Goal: Leave review/rating: Leave review/rating

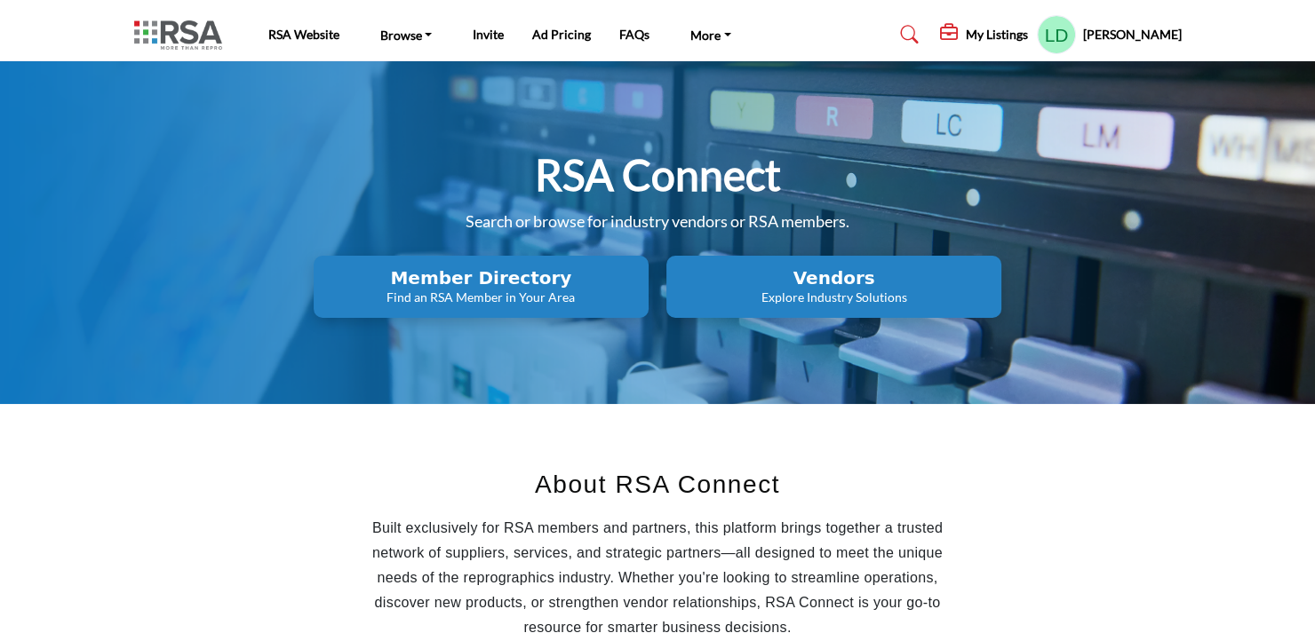
click at [961, 36] on icon at bounding box center [950, 33] width 21 height 18
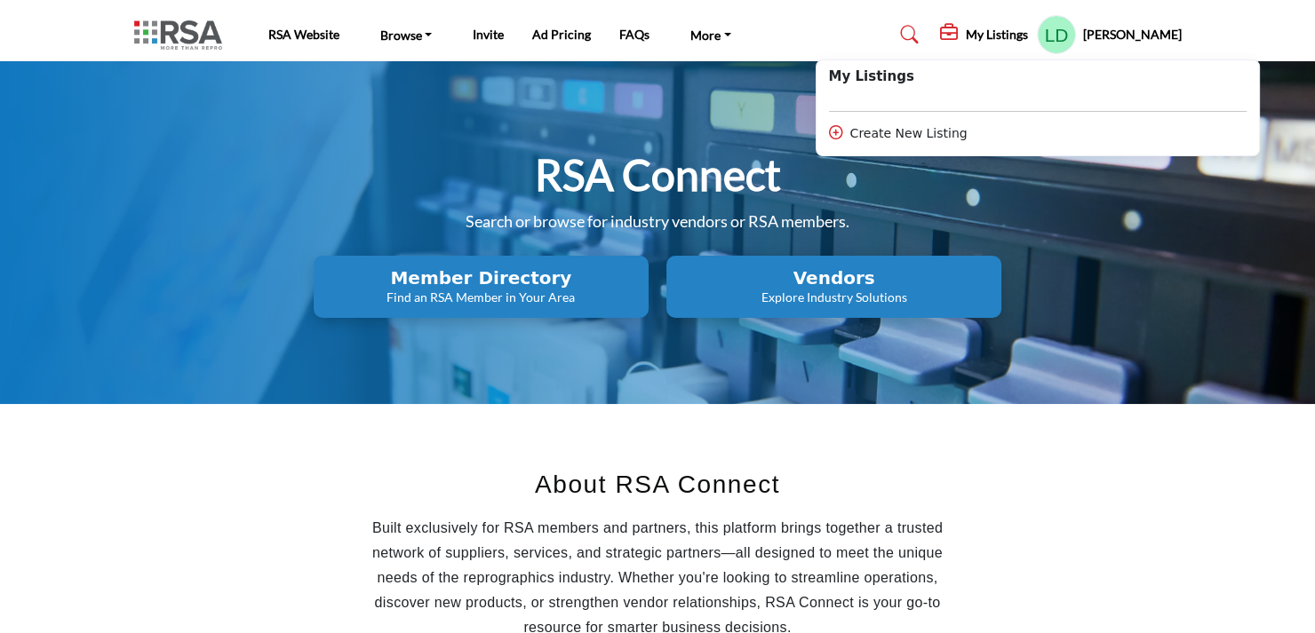
click at [1100, 227] on div "RSA Connect Search or browse for industry vendors or RSA members. Member Direct…" at bounding box center [657, 232] width 1047 height 171
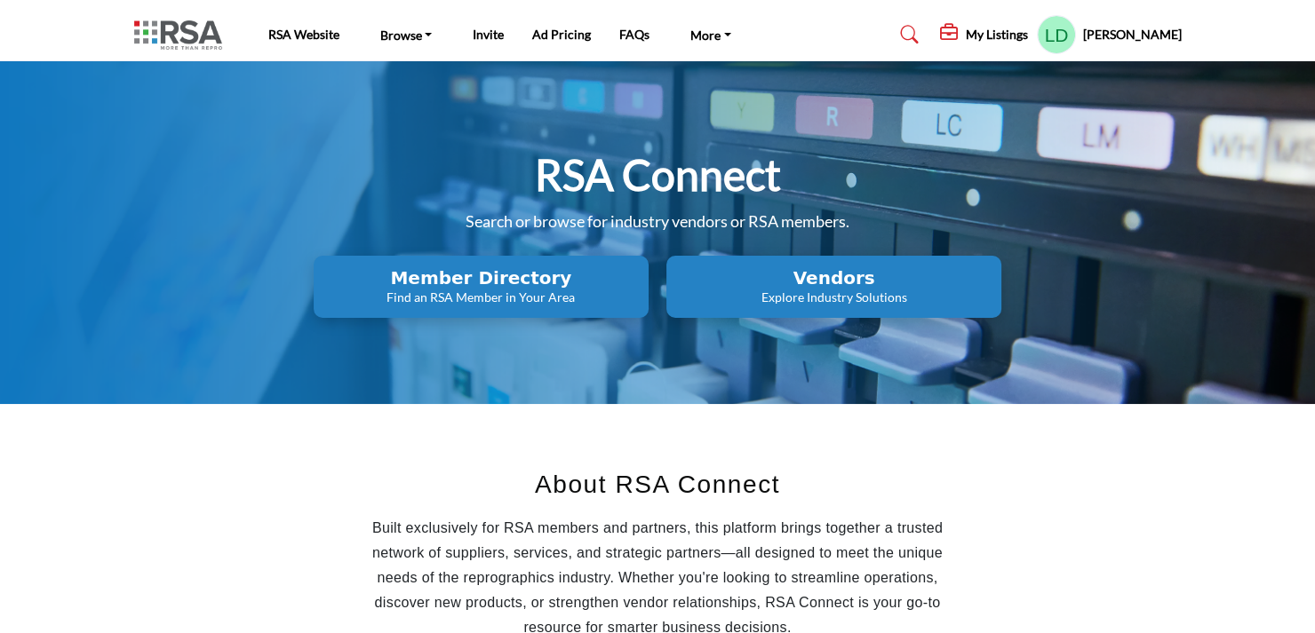
click at [1076, 39] on profile-featured-7a18a77e-2070-4c76-95bd-6e91607ca3f0 "Show hide supplier dropdown" at bounding box center [1056, 34] width 39 height 39
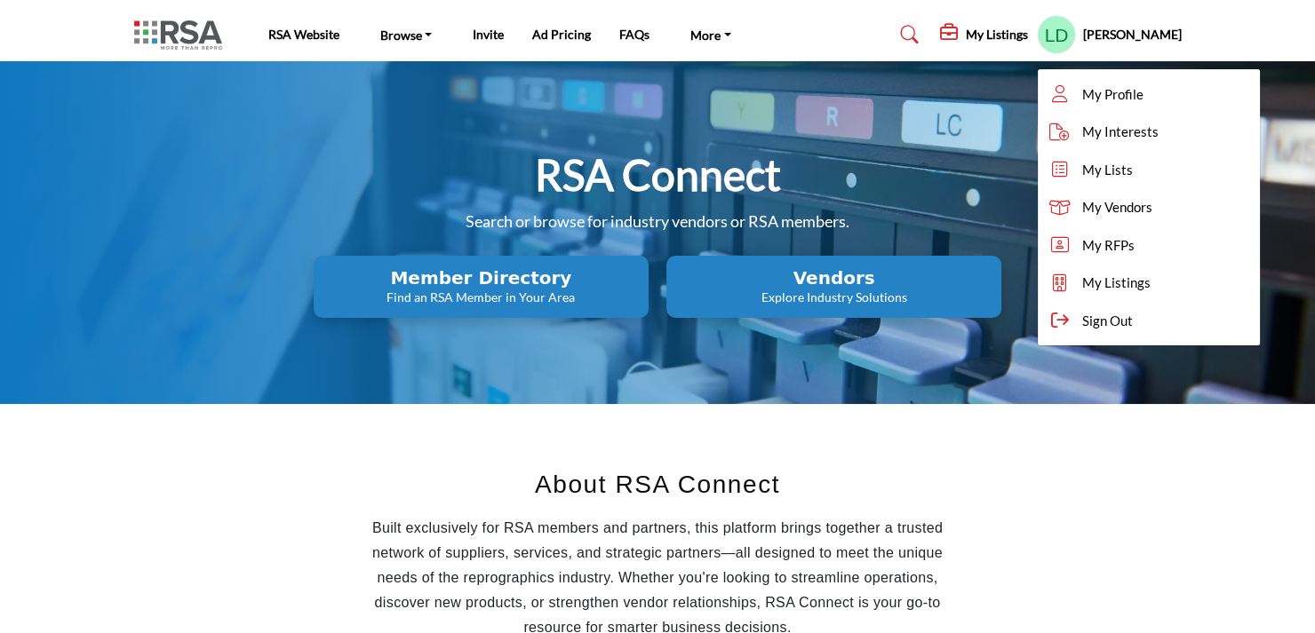
click at [747, 280] on h2 "Vendors" at bounding box center [833, 277] width 324 height 21
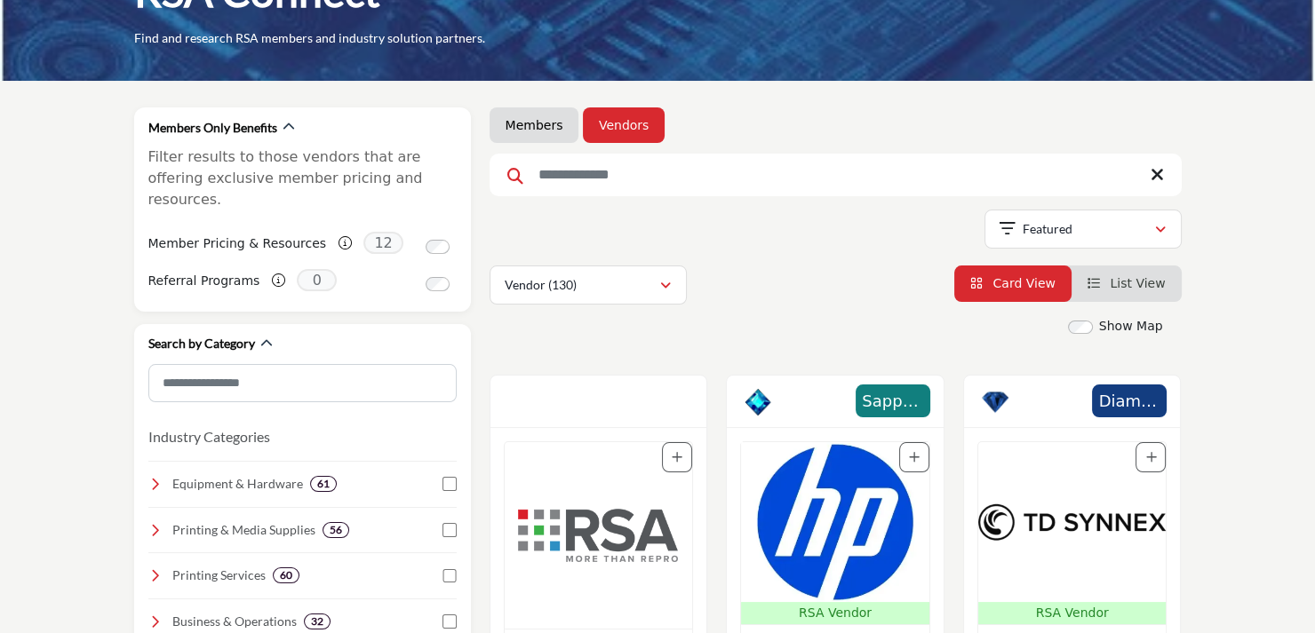
scroll to position [178, 0]
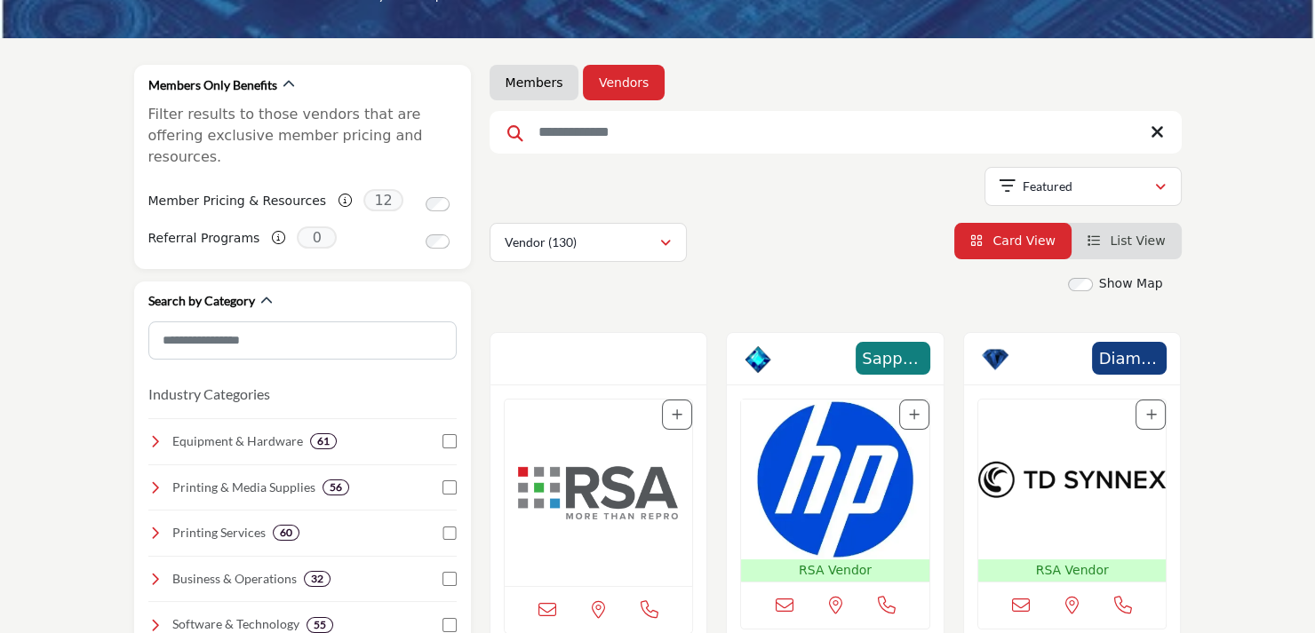
click at [675, 411] on icon "Add To List" at bounding box center [676, 415] width 11 height 12
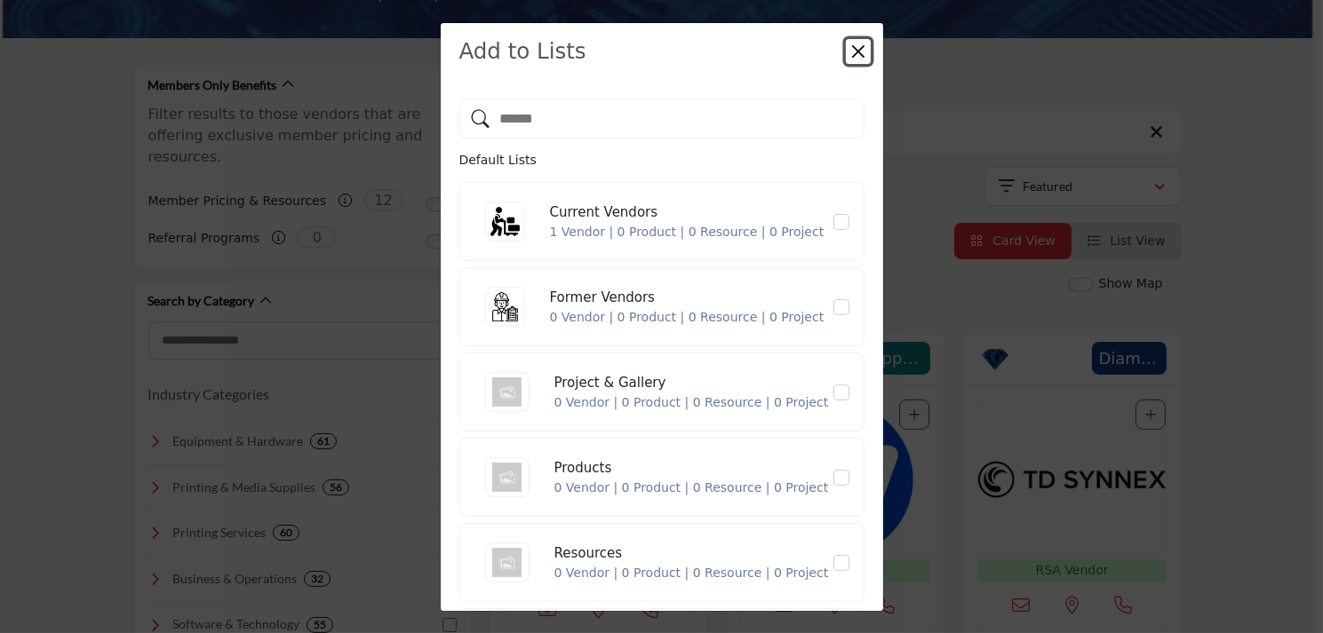
click at [853, 47] on button "Close" at bounding box center [858, 51] width 25 height 25
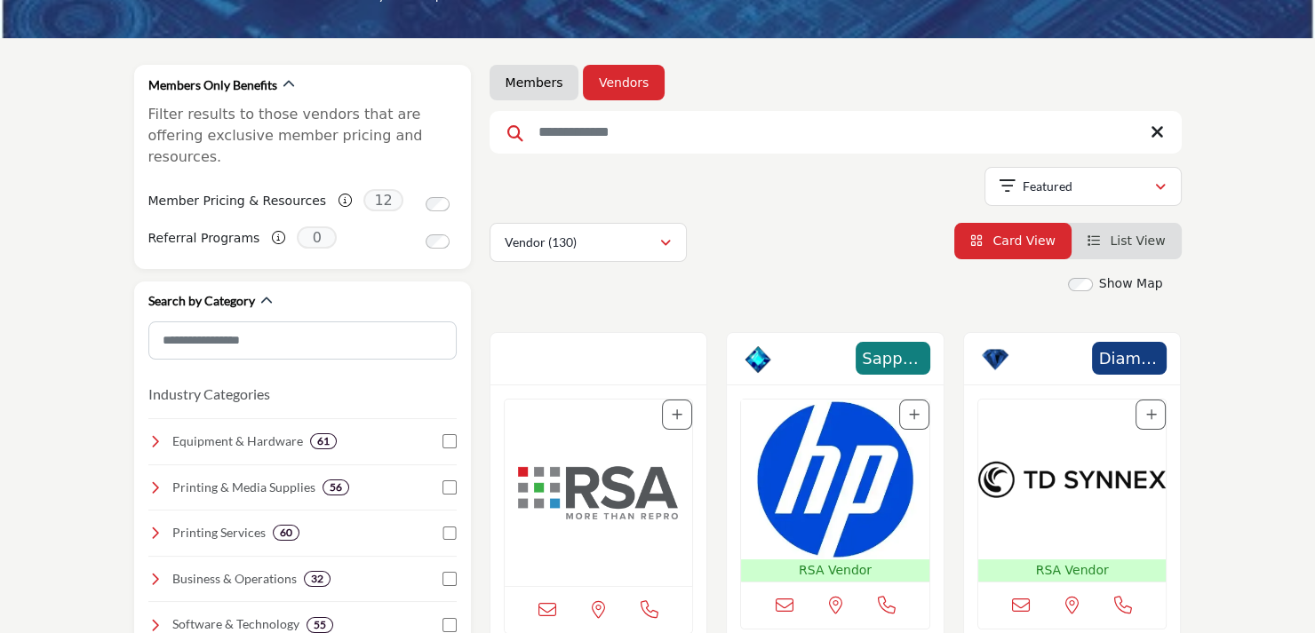
click at [1108, 234] on link "List View" at bounding box center [1126, 241] width 78 height 14
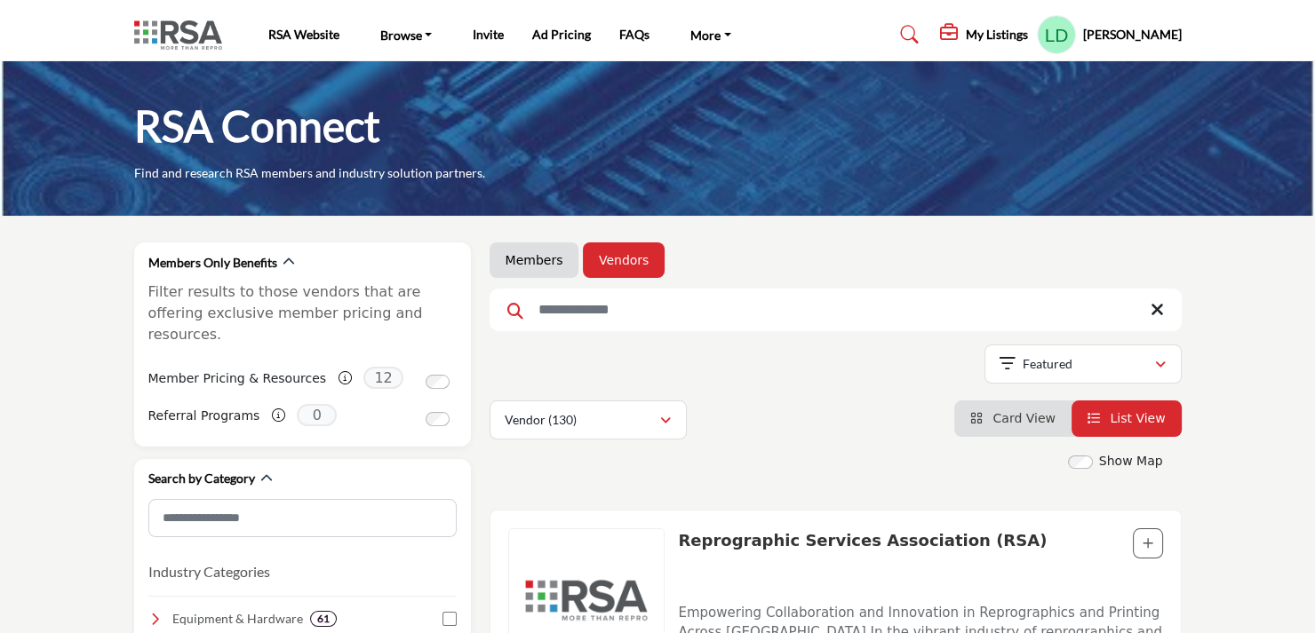
scroll to position [355, 0]
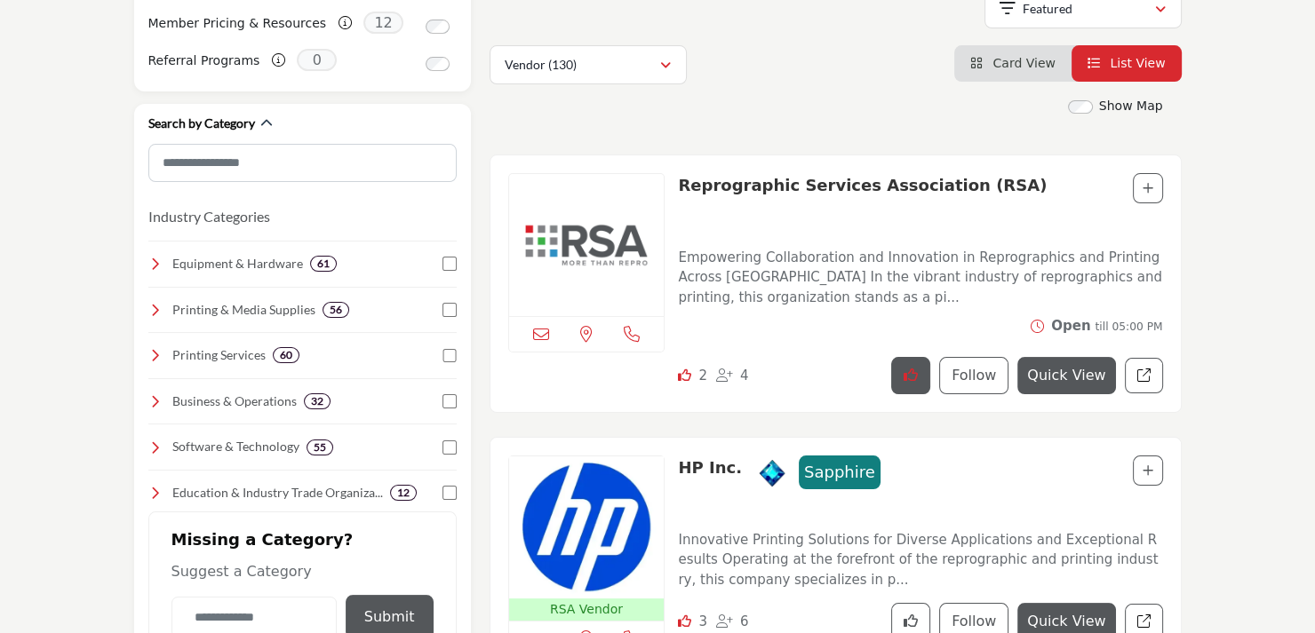
click at [918, 372] on icon "Like company" at bounding box center [910, 375] width 14 height 14
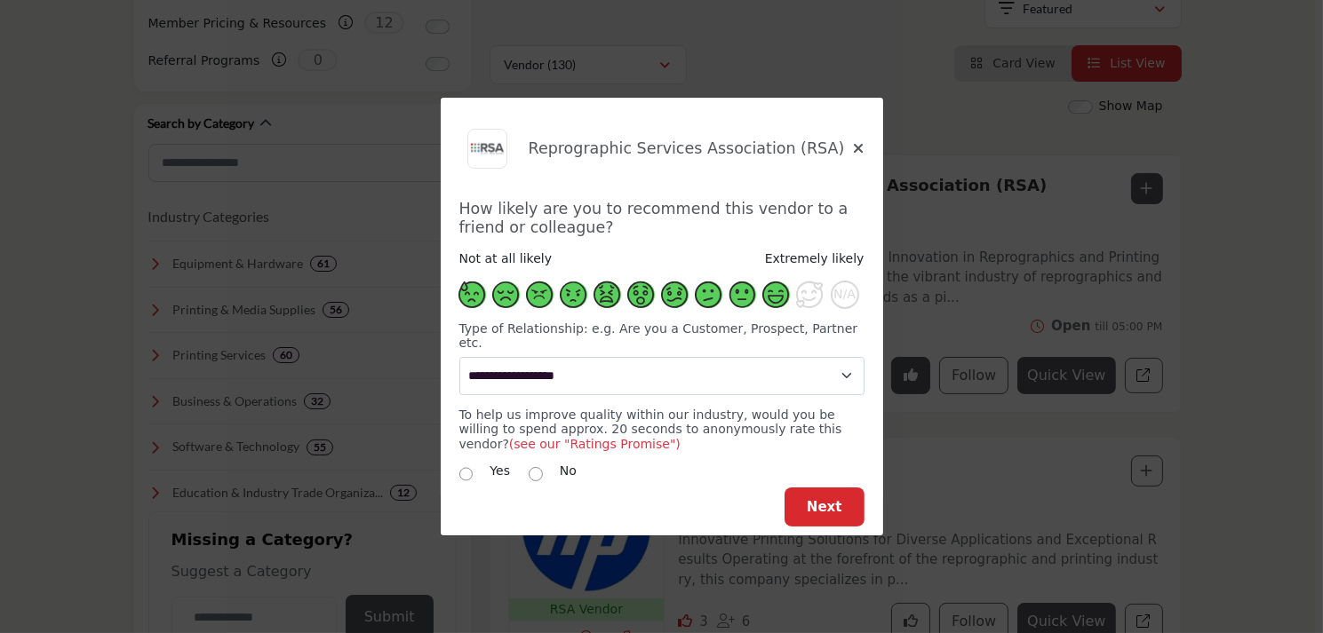
click at [777, 304] on span "Supplier Rating and Recommendation Modal for Reprographic Services Association …" at bounding box center [776, 295] width 27 height 27
click at [822, 499] on span "Next" at bounding box center [824, 507] width 36 height 16
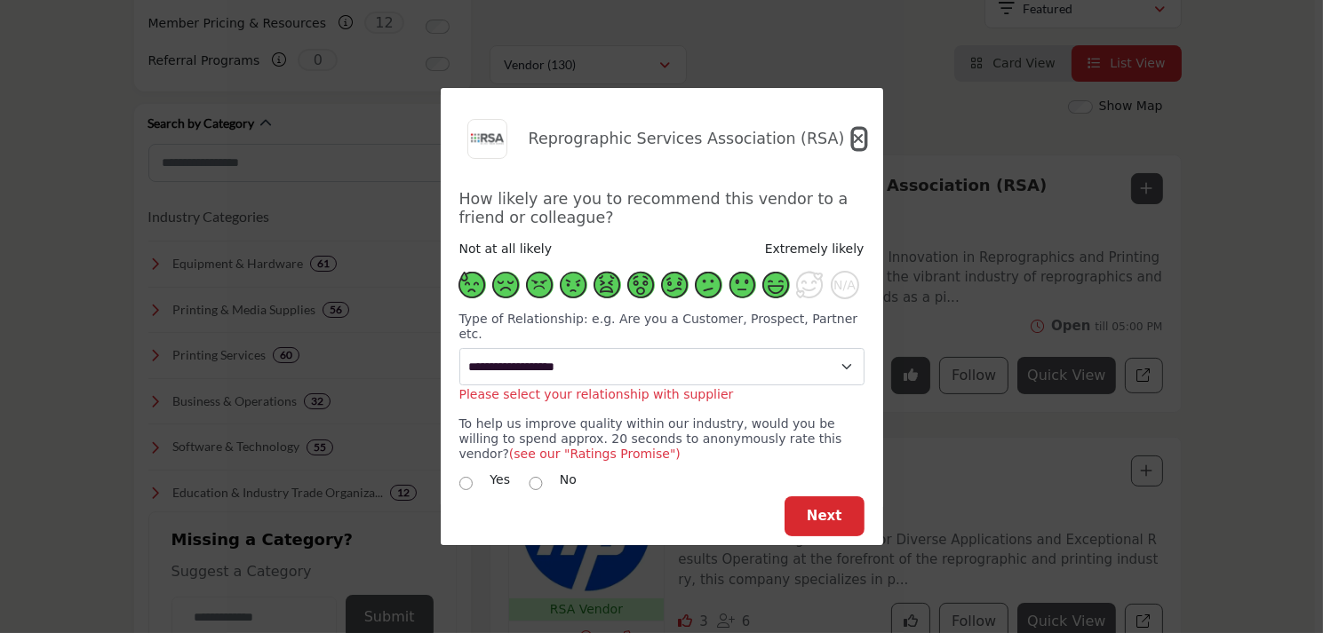
click at [858, 146] on icon "Close" at bounding box center [859, 138] width 11 height 14
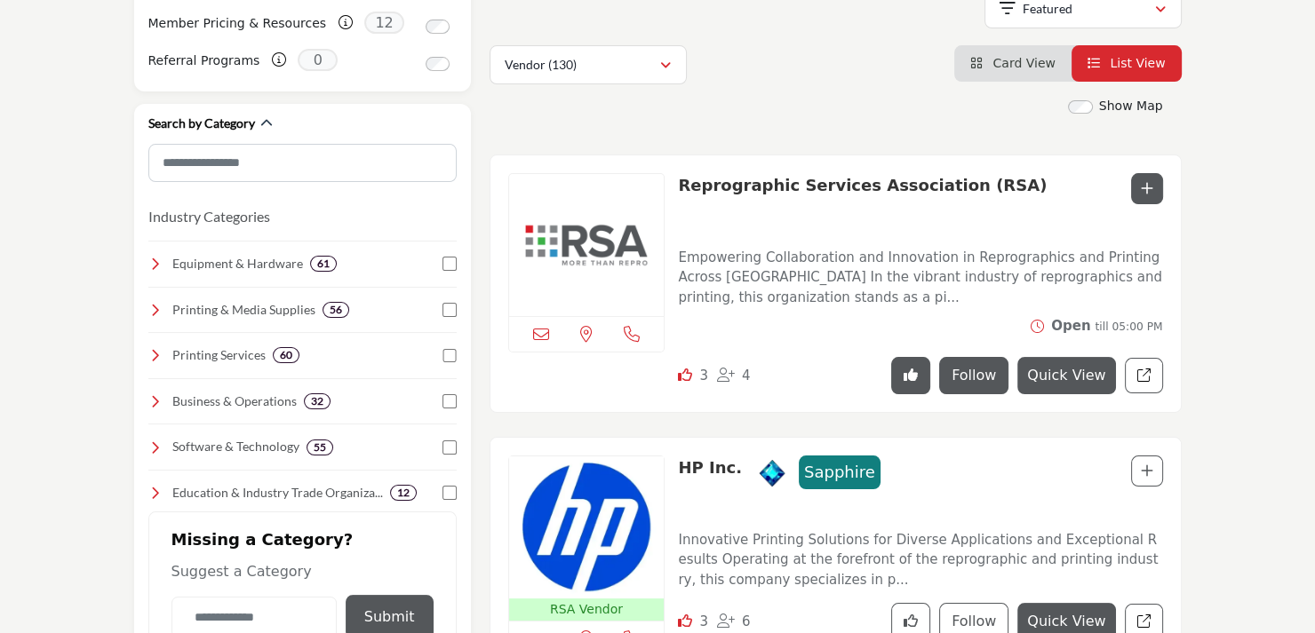
click at [986, 377] on button "Follow" at bounding box center [973, 375] width 69 height 37
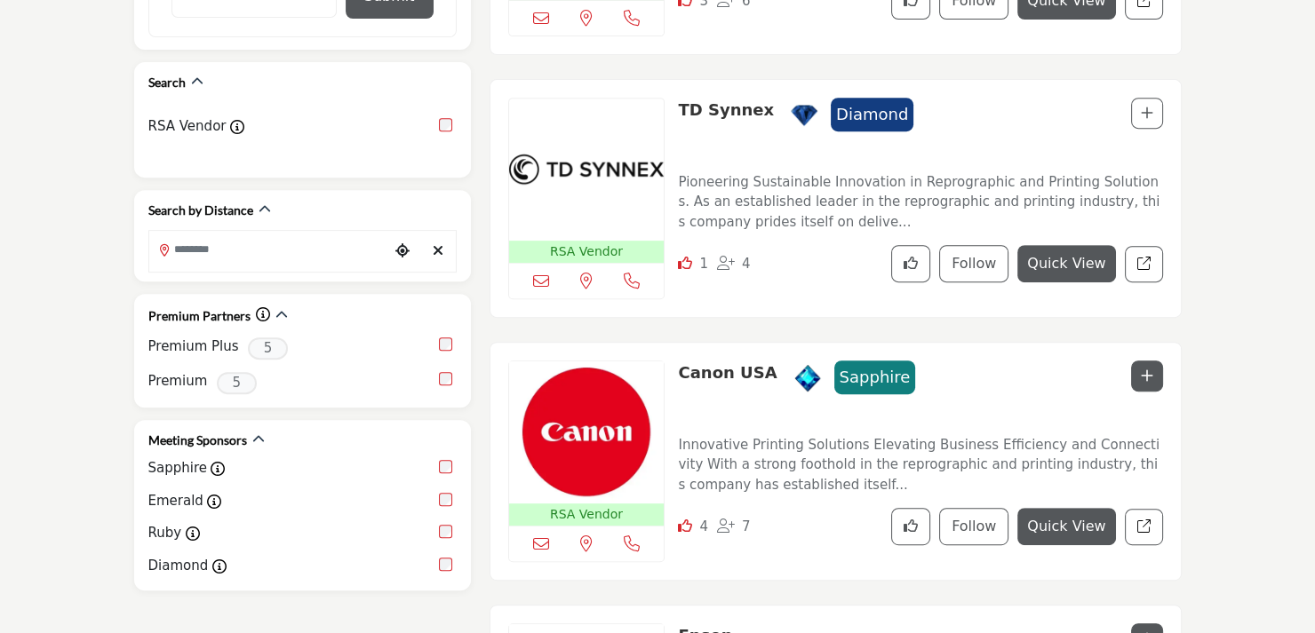
scroll to position [977, 0]
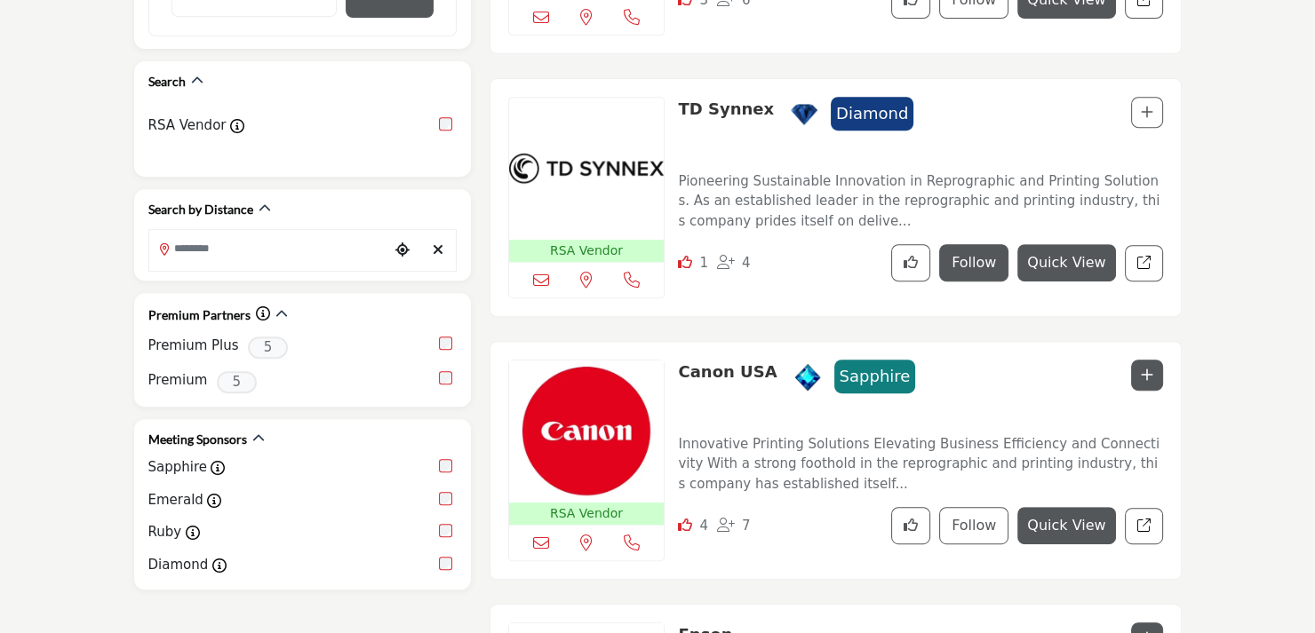
click at [982, 253] on button "Follow" at bounding box center [973, 262] width 69 height 37
click at [686, 258] on icon at bounding box center [685, 262] width 14 height 14
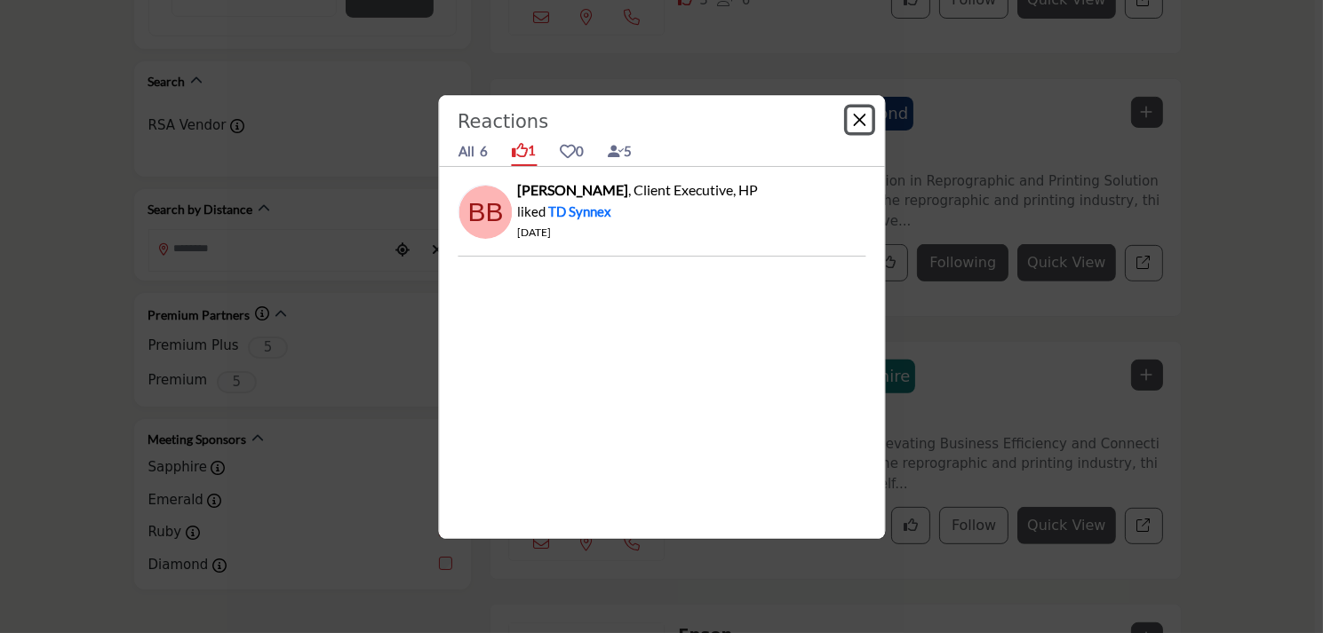
click at [862, 115] on button "Close" at bounding box center [858, 119] width 25 height 25
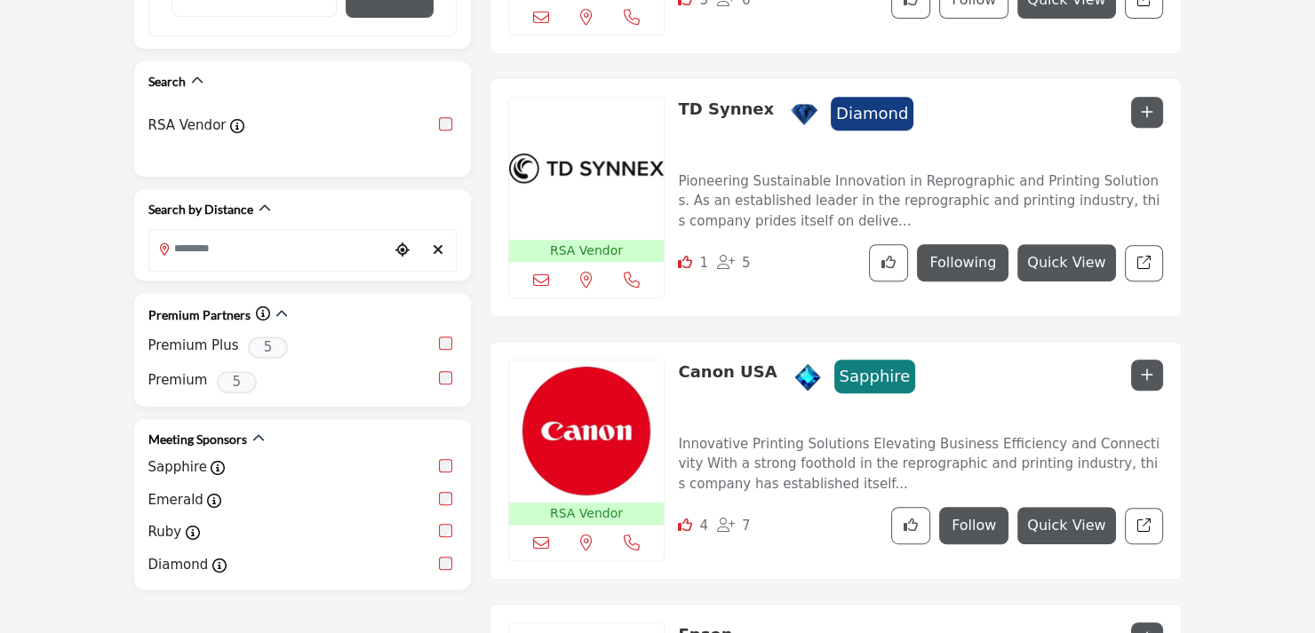
click at [988, 523] on button "Follow" at bounding box center [973, 525] width 69 height 37
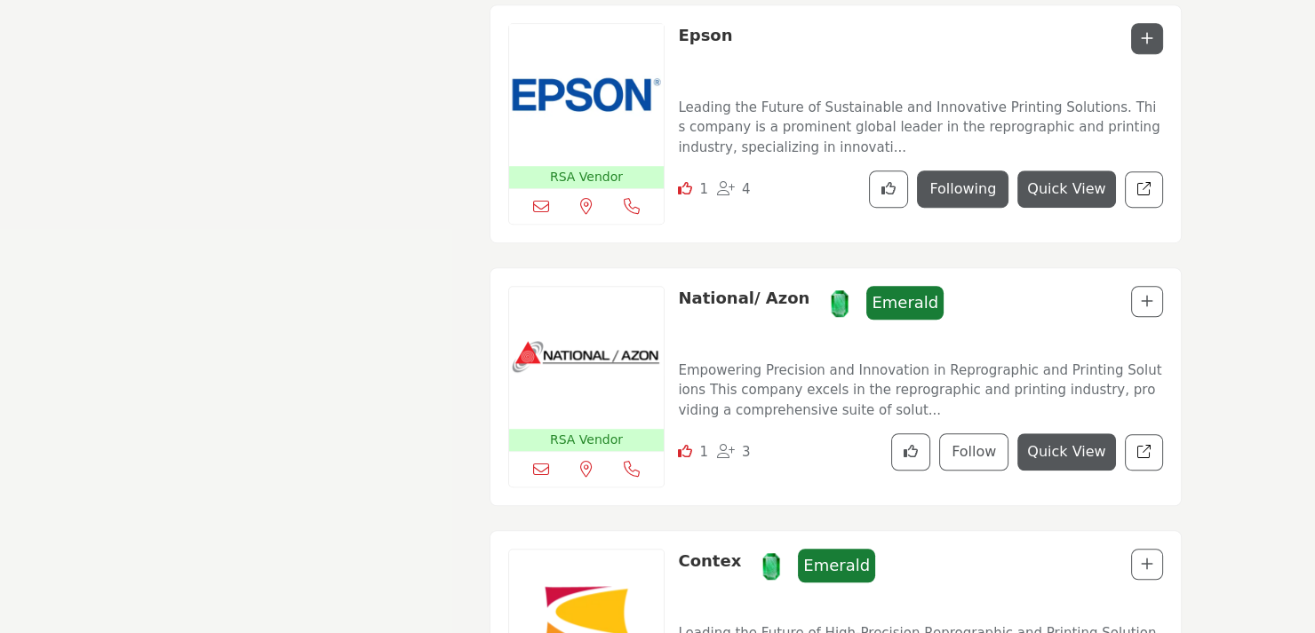
scroll to position [1599, 0]
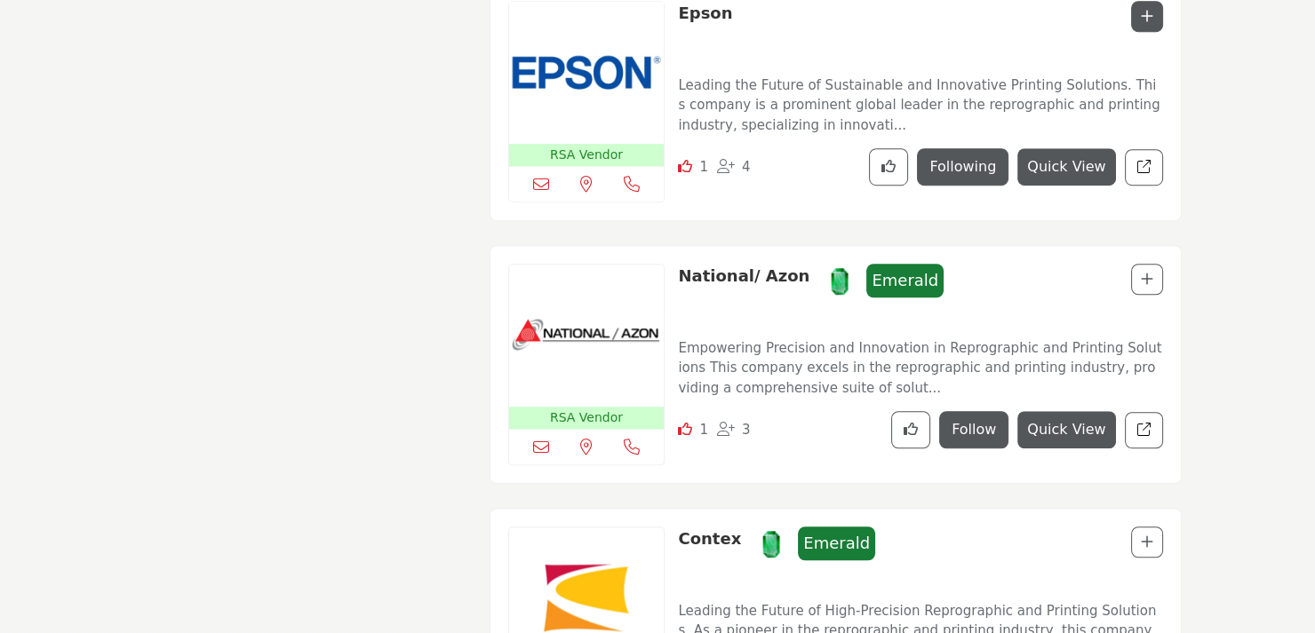
click at [988, 421] on button "Follow" at bounding box center [973, 429] width 69 height 37
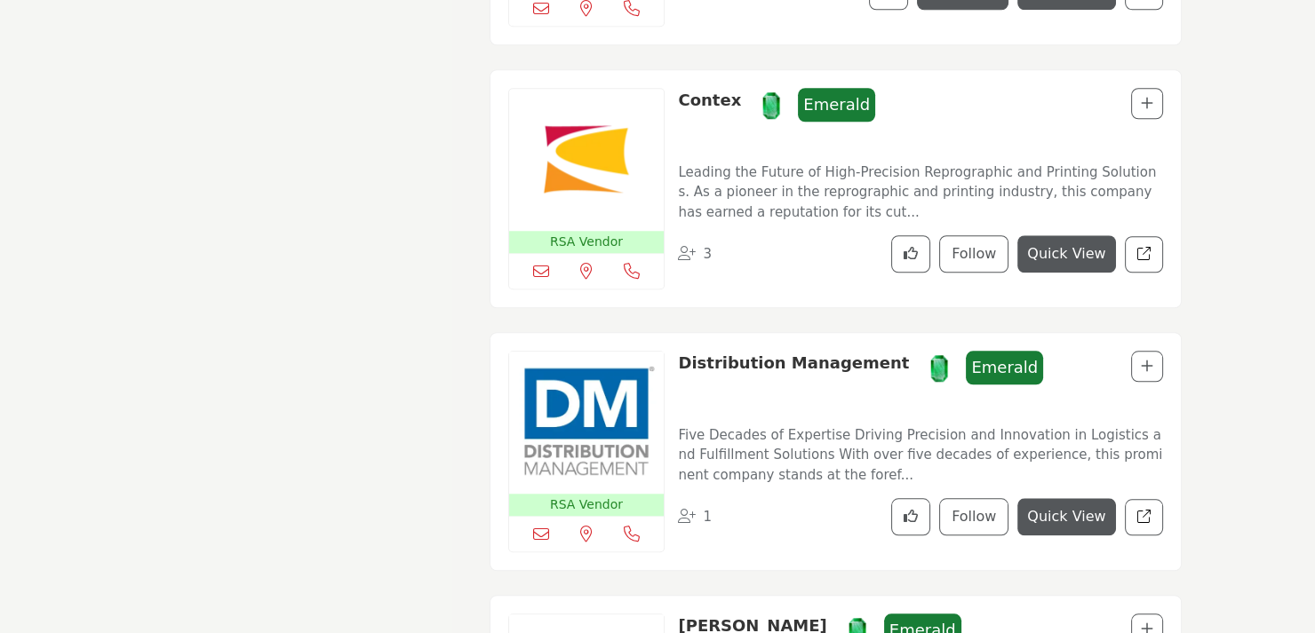
scroll to position [2043, 0]
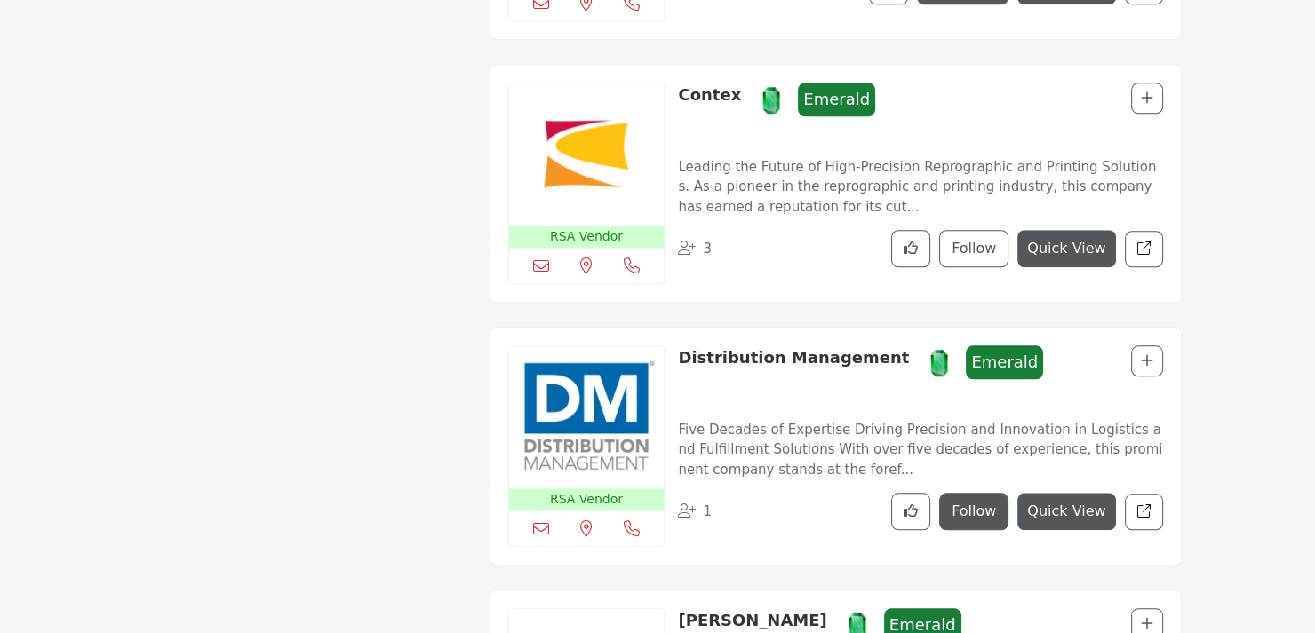
click at [998, 502] on button "Follow" at bounding box center [973, 511] width 69 height 37
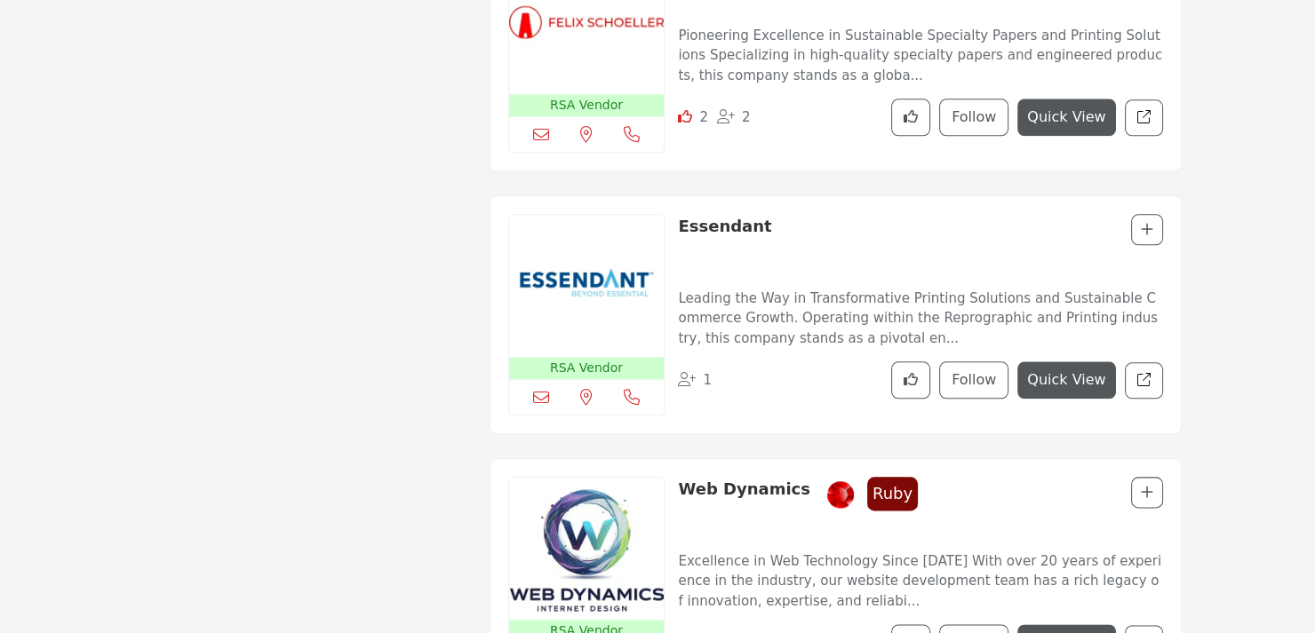
scroll to position [2753, 0]
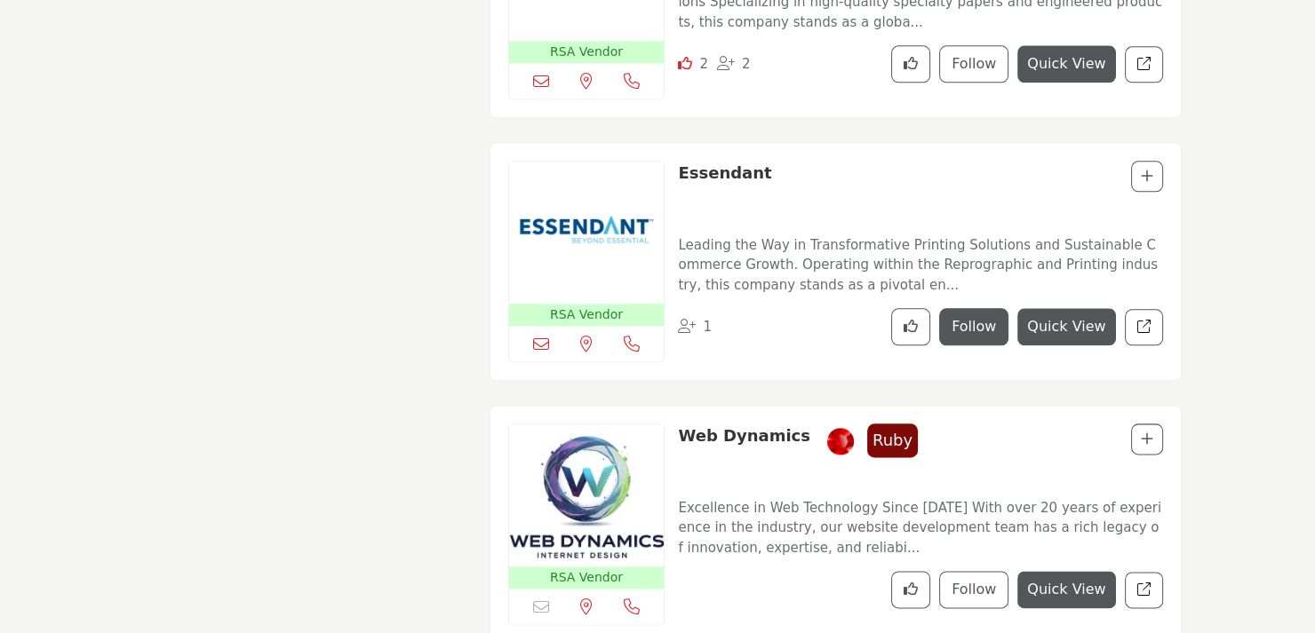
click at [982, 308] on button "Follow" at bounding box center [973, 326] width 69 height 37
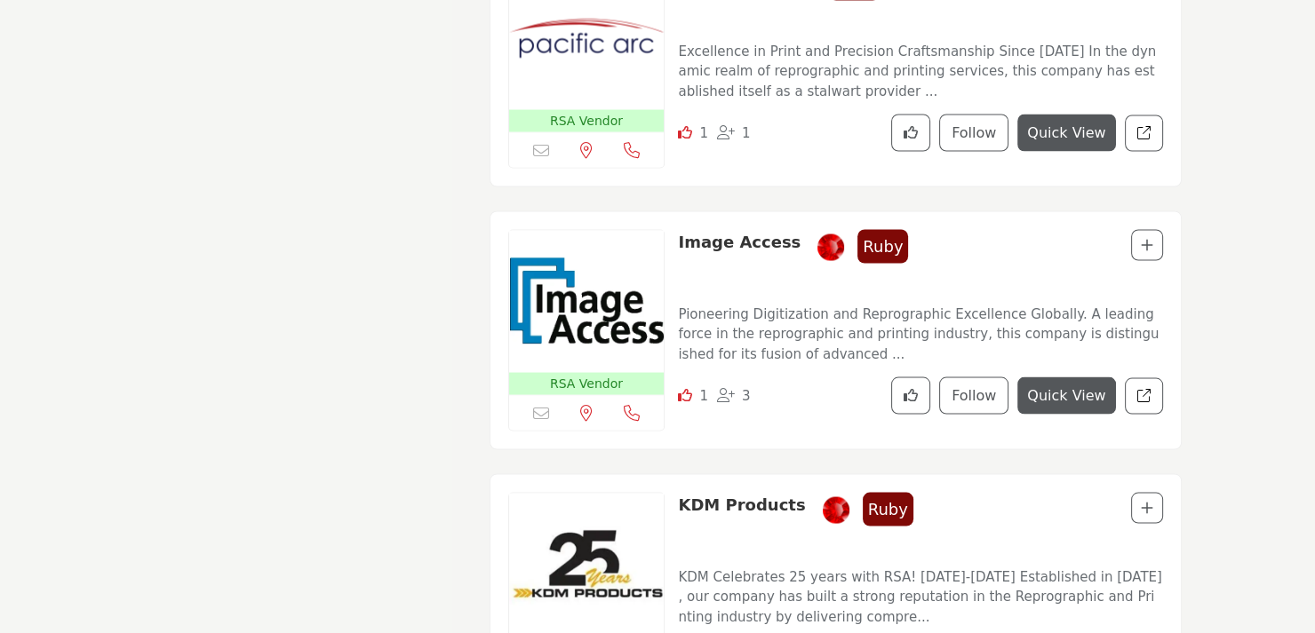
scroll to position [4263, 0]
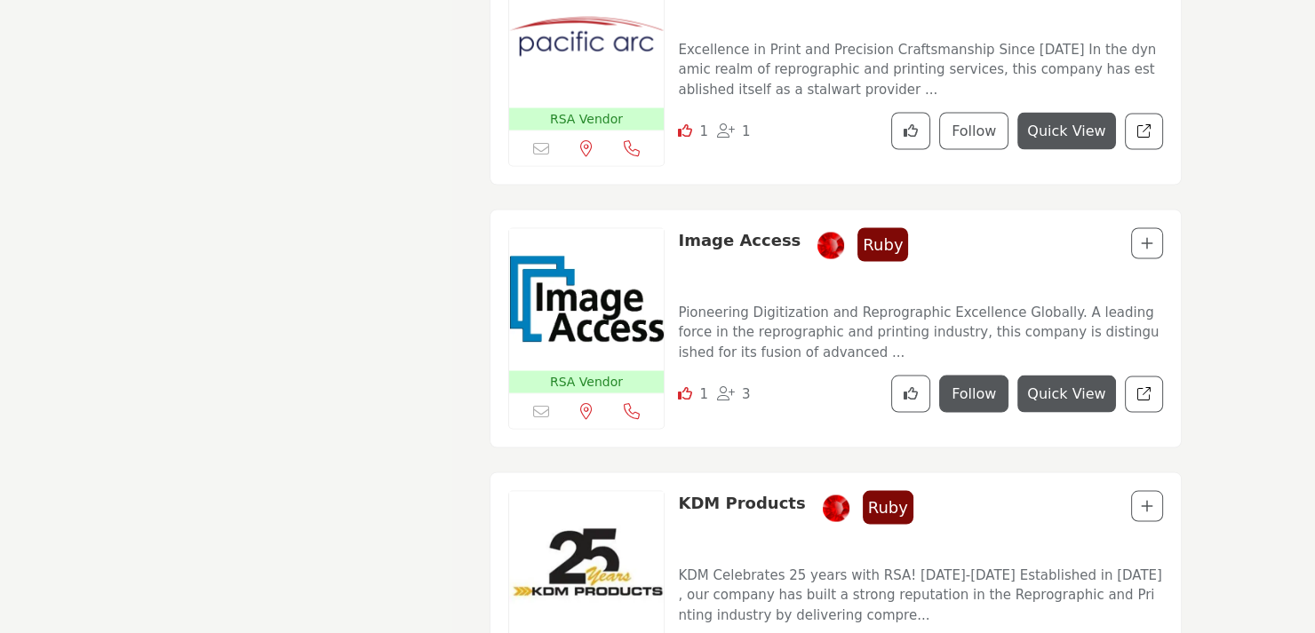
click at [986, 376] on button "Follow" at bounding box center [973, 394] width 69 height 37
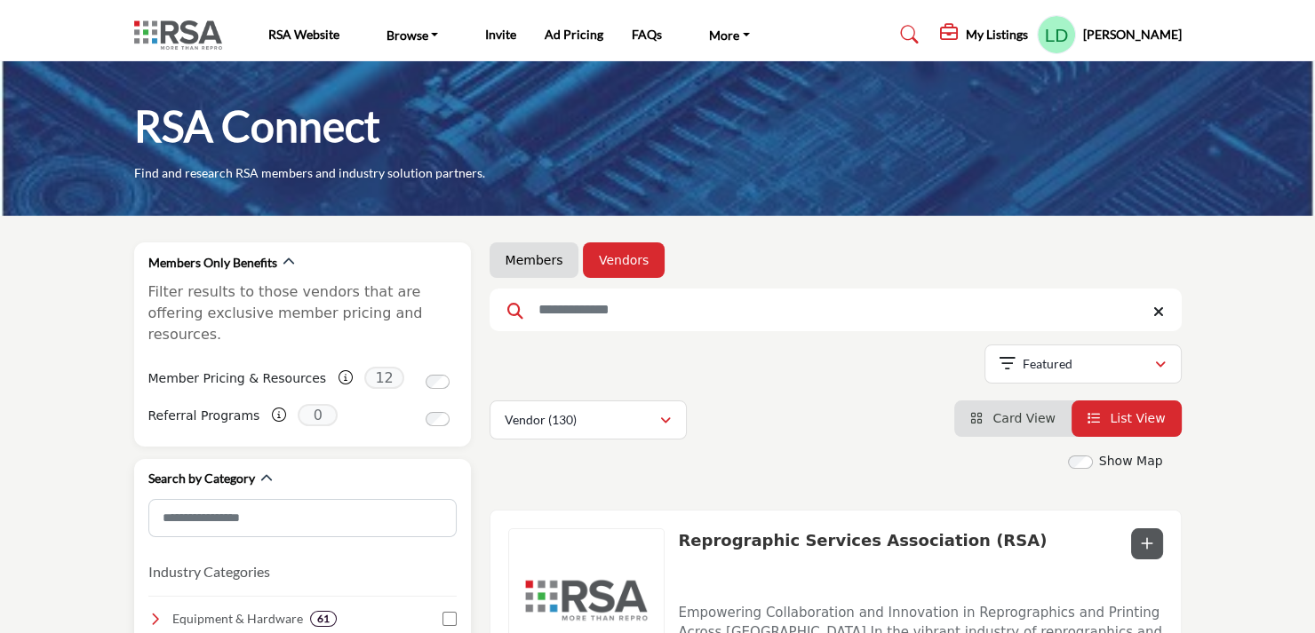
scroll to position [0, 0]
click at [1013, 401] on li "Card View" at bounding box center [1012, 419] width 117 height 36
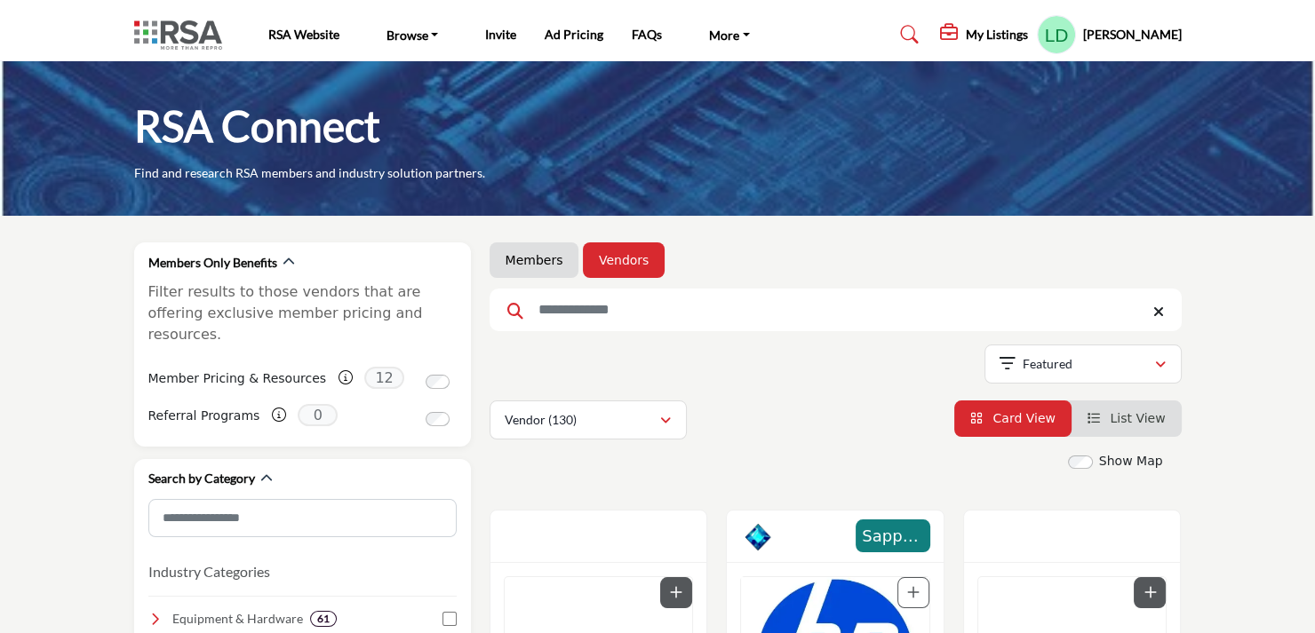
click at [531, 261] on link "Members" at bounding box center [534, 260] width 58 height 18
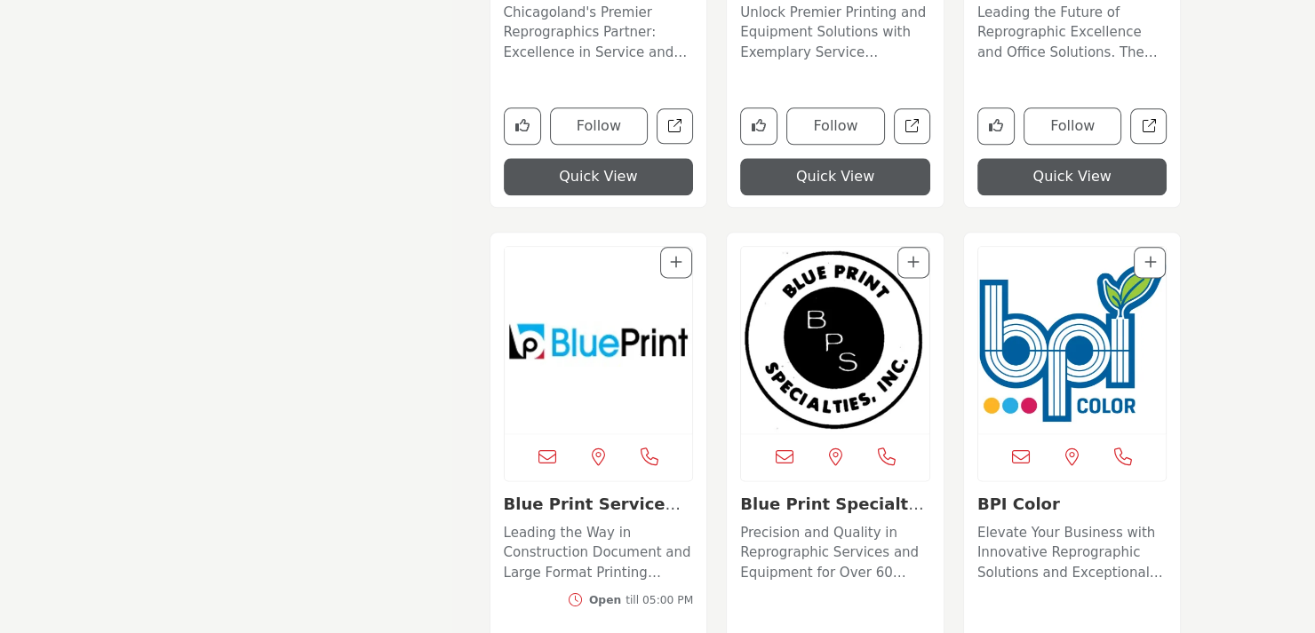
scroll to position [2931, 0]
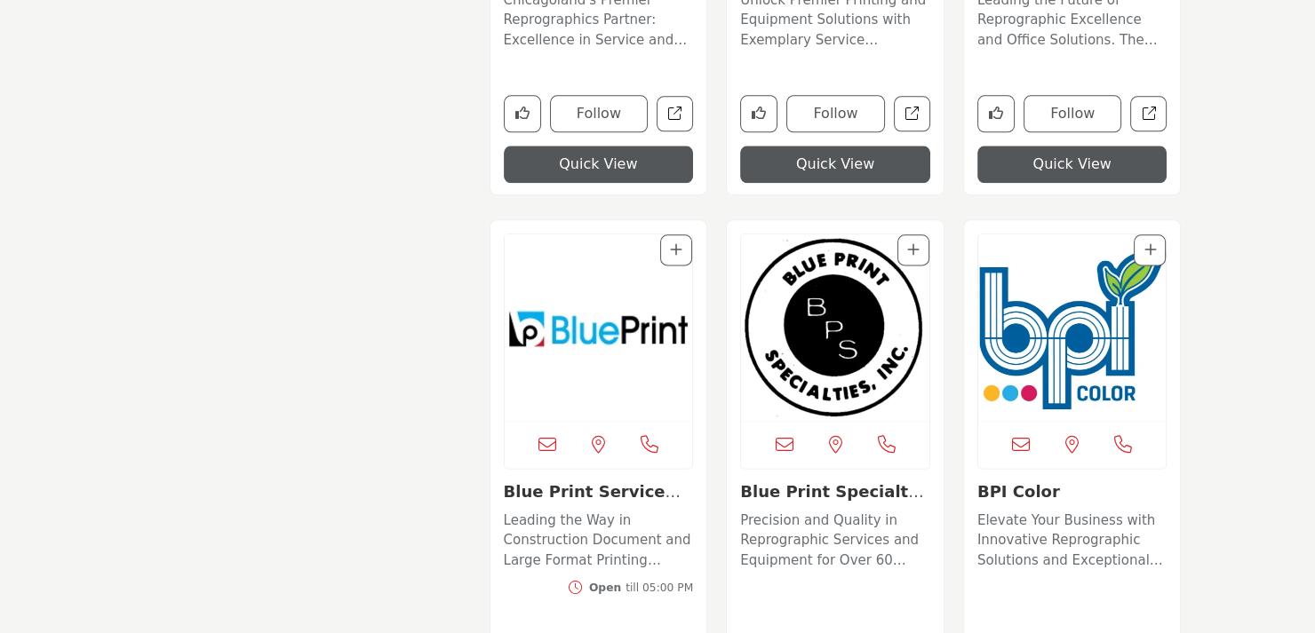
click at [578, 341] on img "Open Listing in new tab" at bounding box center [599, 327] width 188 height 187
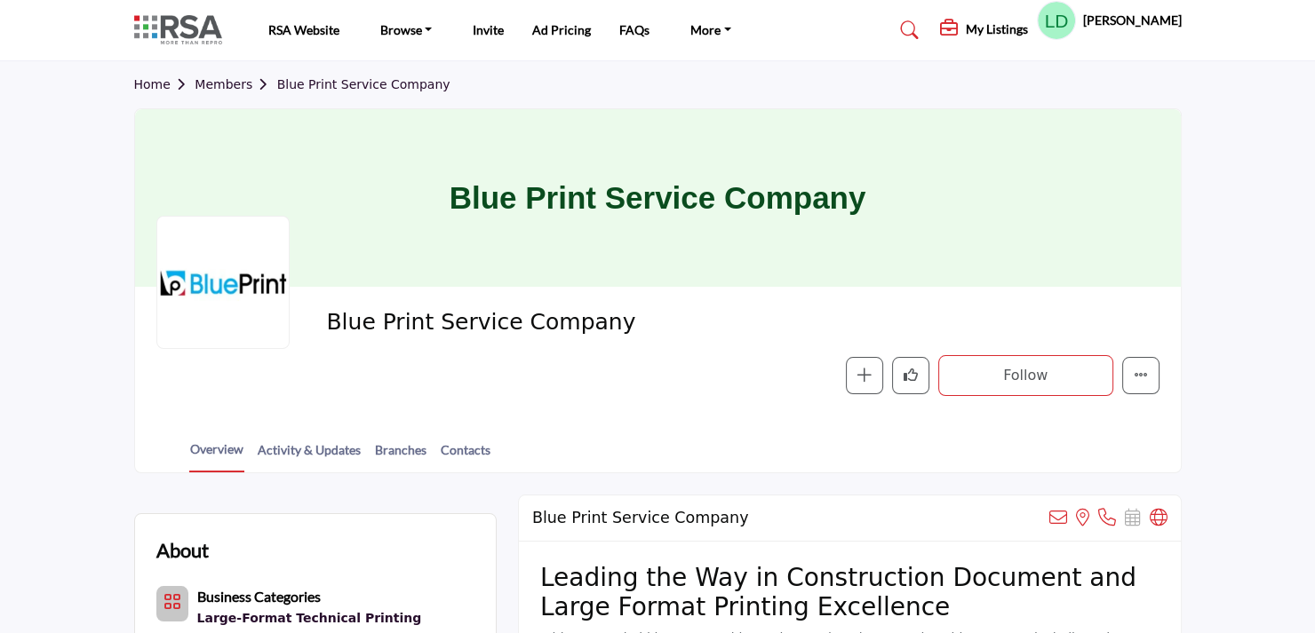
click at [0, 0] on div at bounding box center [0, 0] width 0 height 0
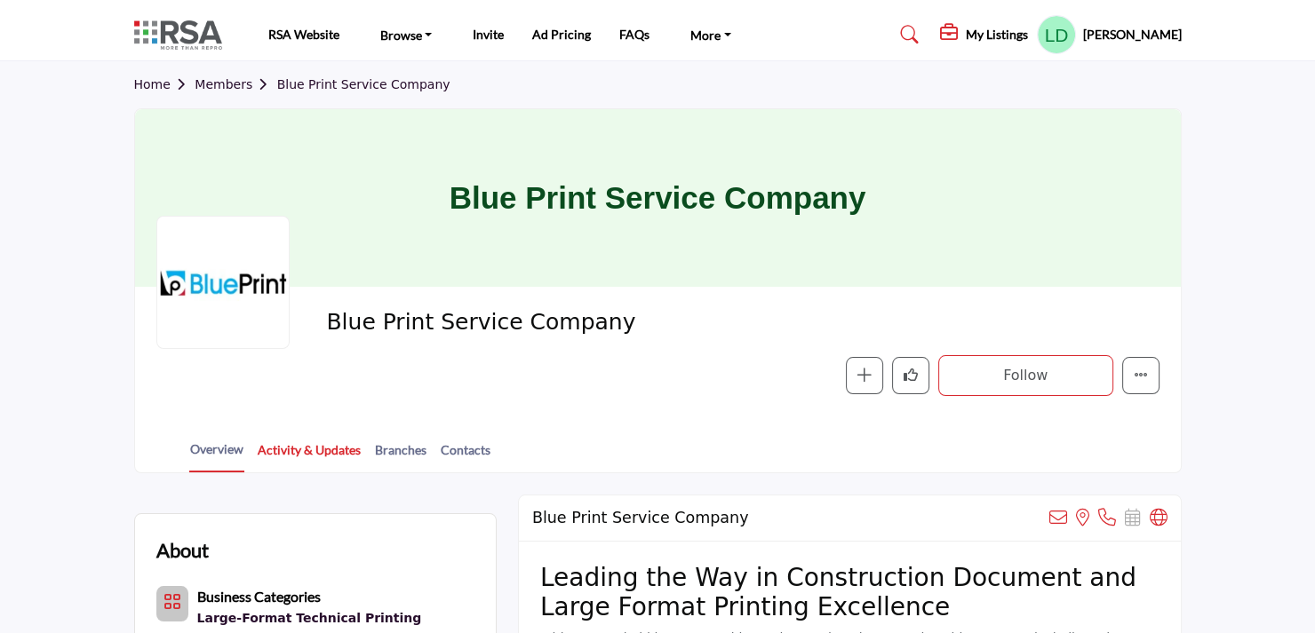
click at [297, 444] on link "Activity & Updates" at bounding box center [309, 456] width 105 height 31
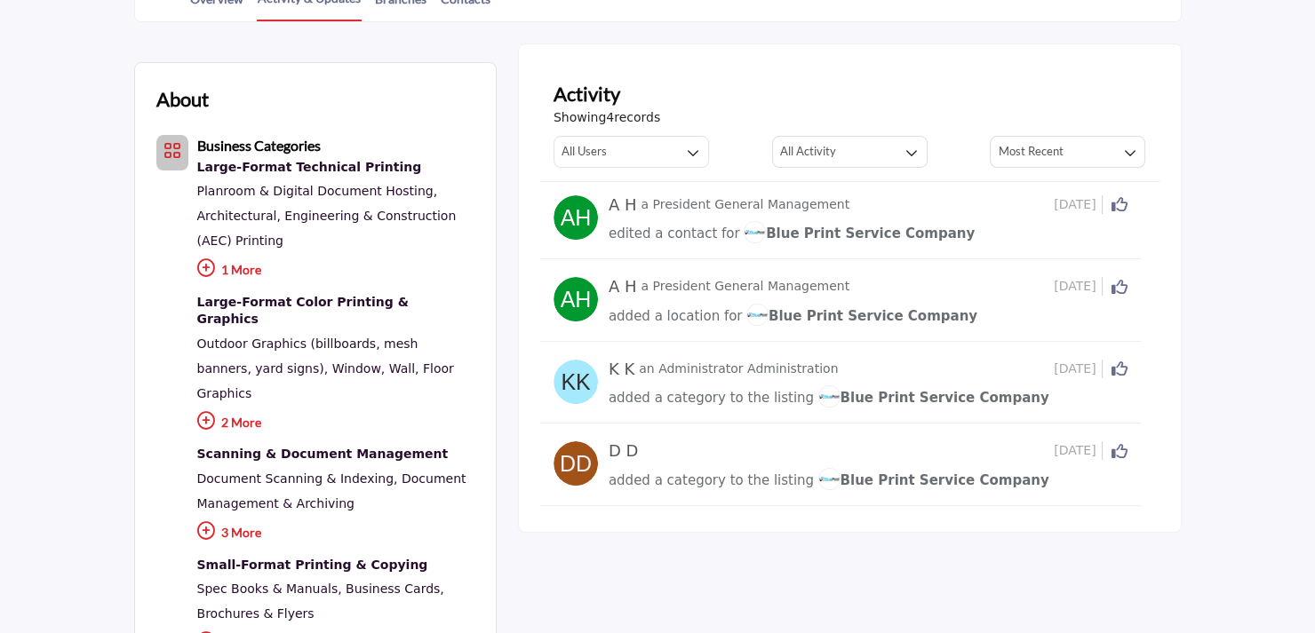
scroll to position [444, 0]
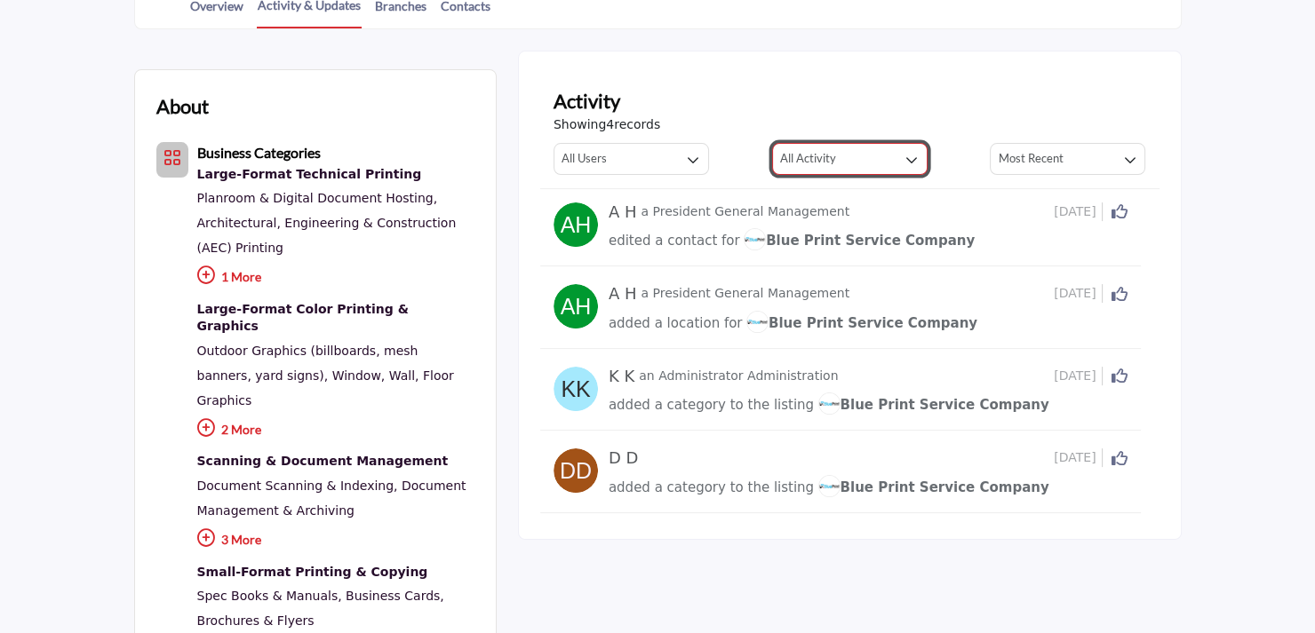
click at [851, 154] on button "All Activity" at bounding box center [849, 159] width 155 height 32
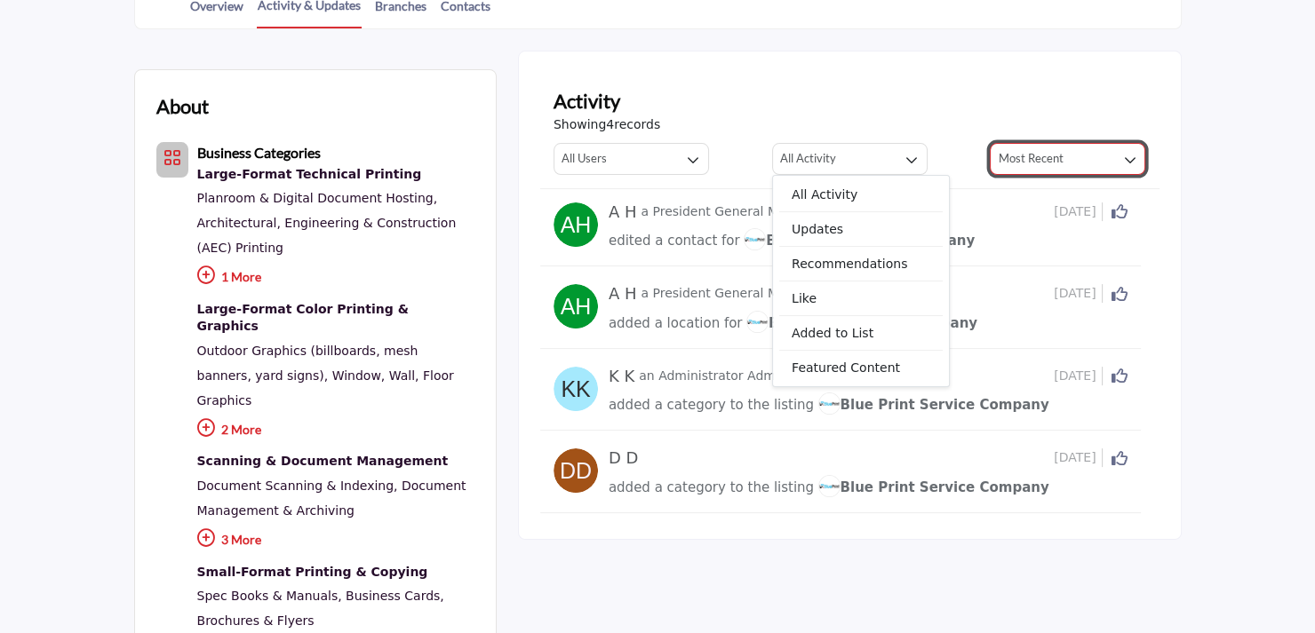
click at [1103, 155] on button "Most Recent" at bounding box center [1066, 159] width 155 height 32
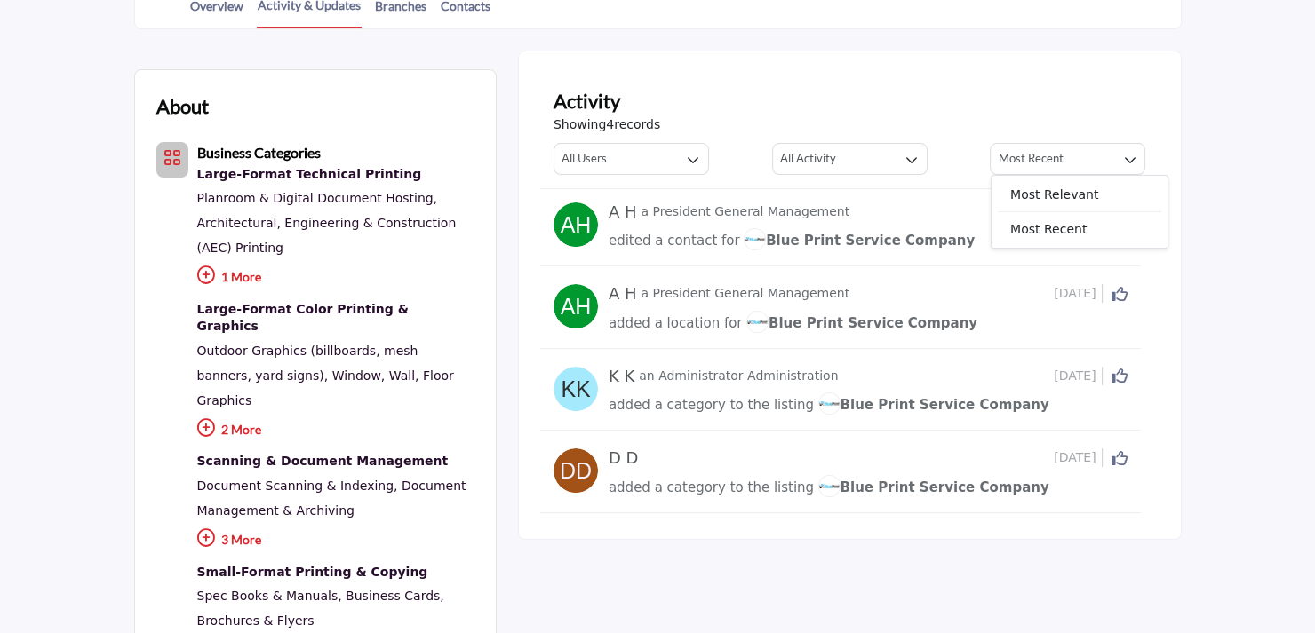
click at [940, 73] on div "Activity Showing 4 records All Users All Users My Activity Member Supplier All …" at bounding box center [849, 131] width 619 height 116
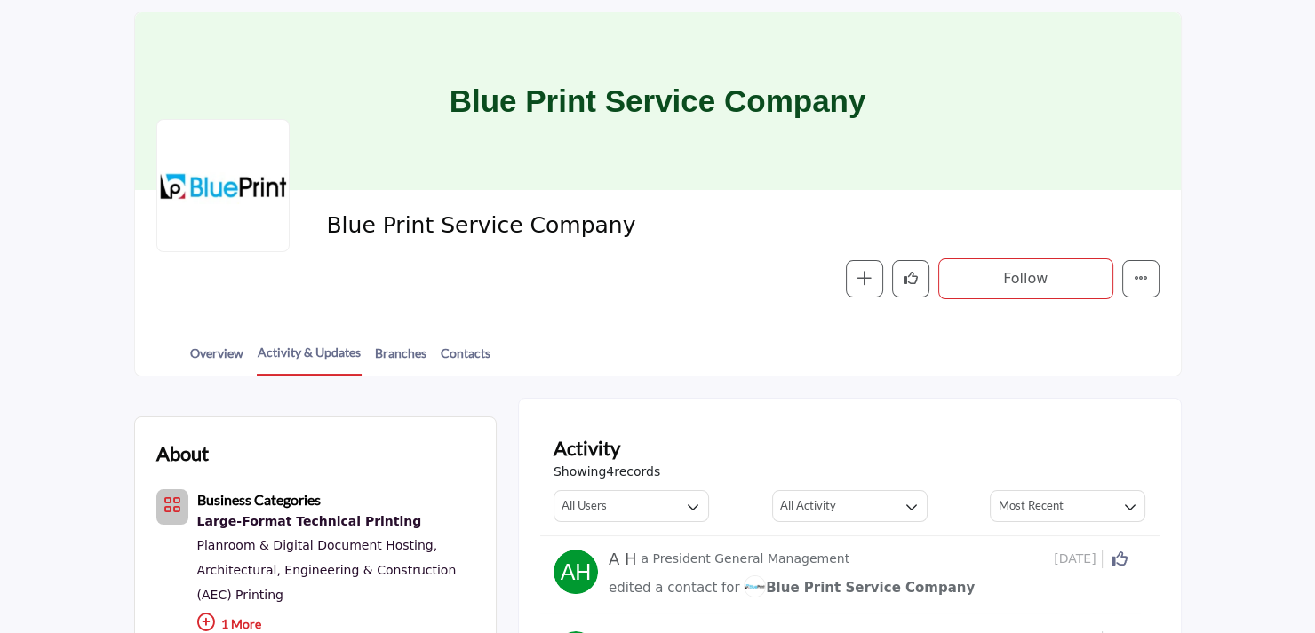
scroll to position [0, 0]
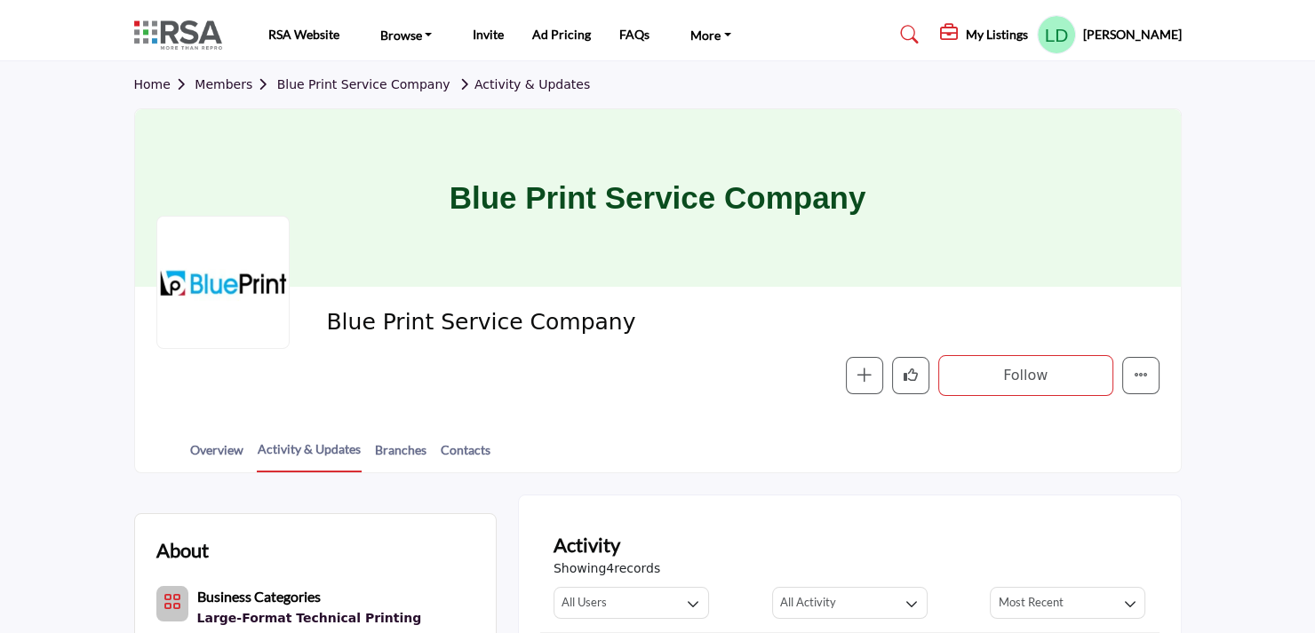
click at [147, 91] on link "Home" at bounding box center [164, 84] width 61 height 14
click at [152, 83] on link "Home" at bounding box center [164, 84] width 61 height 14
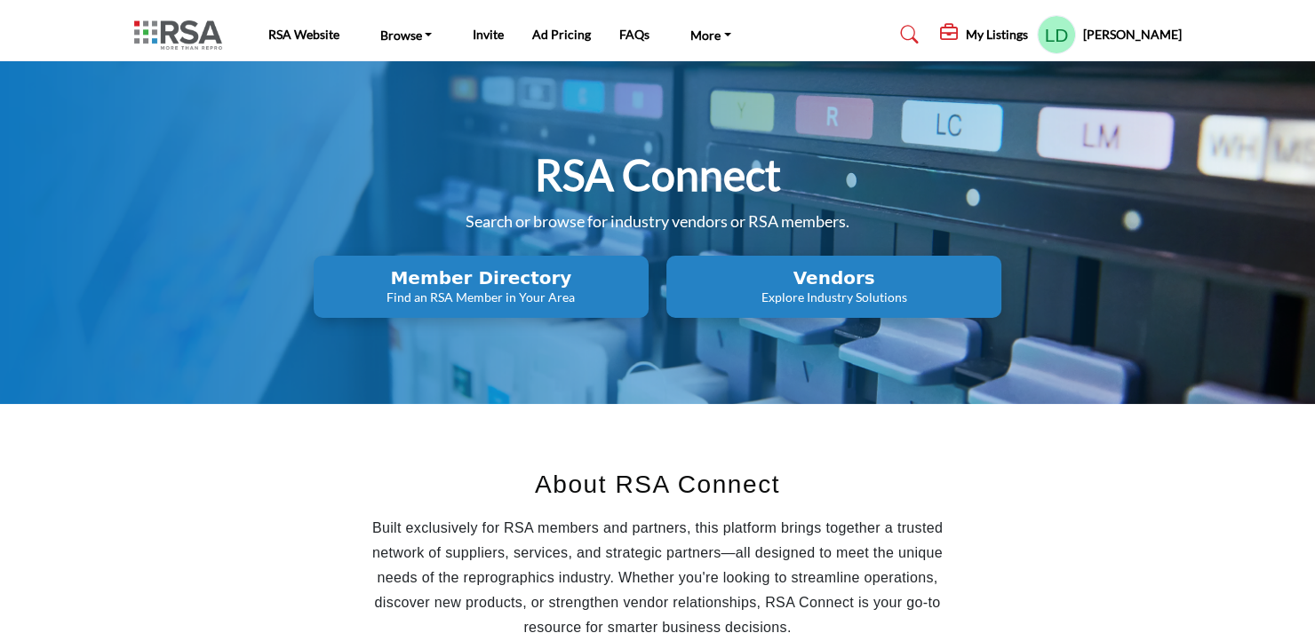
click at [1151, 33] on h5 "[PERSON_NAME]" at bounding box center [1132, 35] width 99 height 18
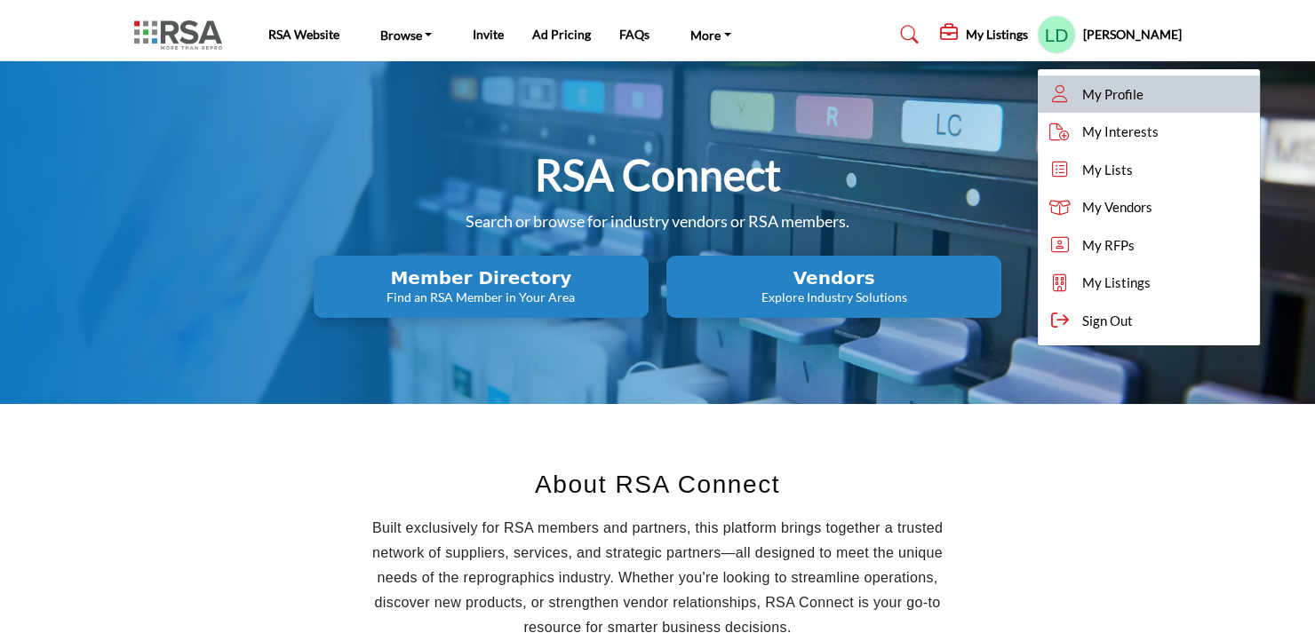
click at [1107, 91] on link "My Profile" at bounding box center [1148, 94] width 222 height 38
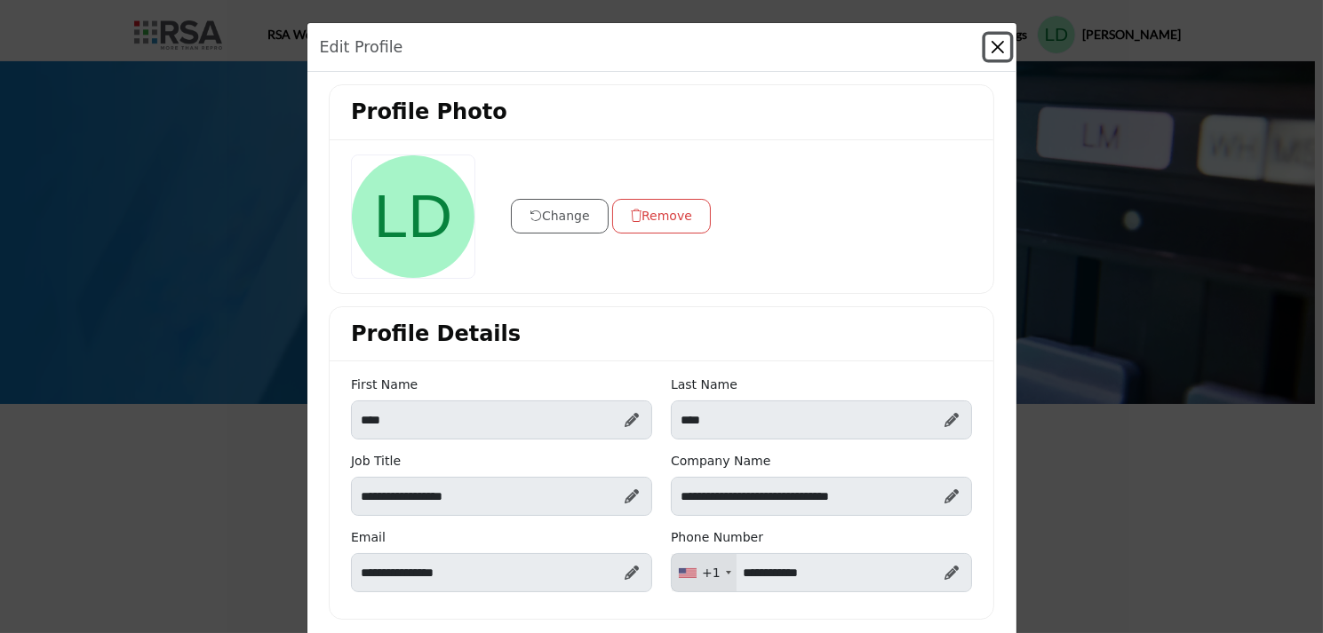
click at [991, 47] on button "Close" at bounding box center [997, 47] width 25 height 25
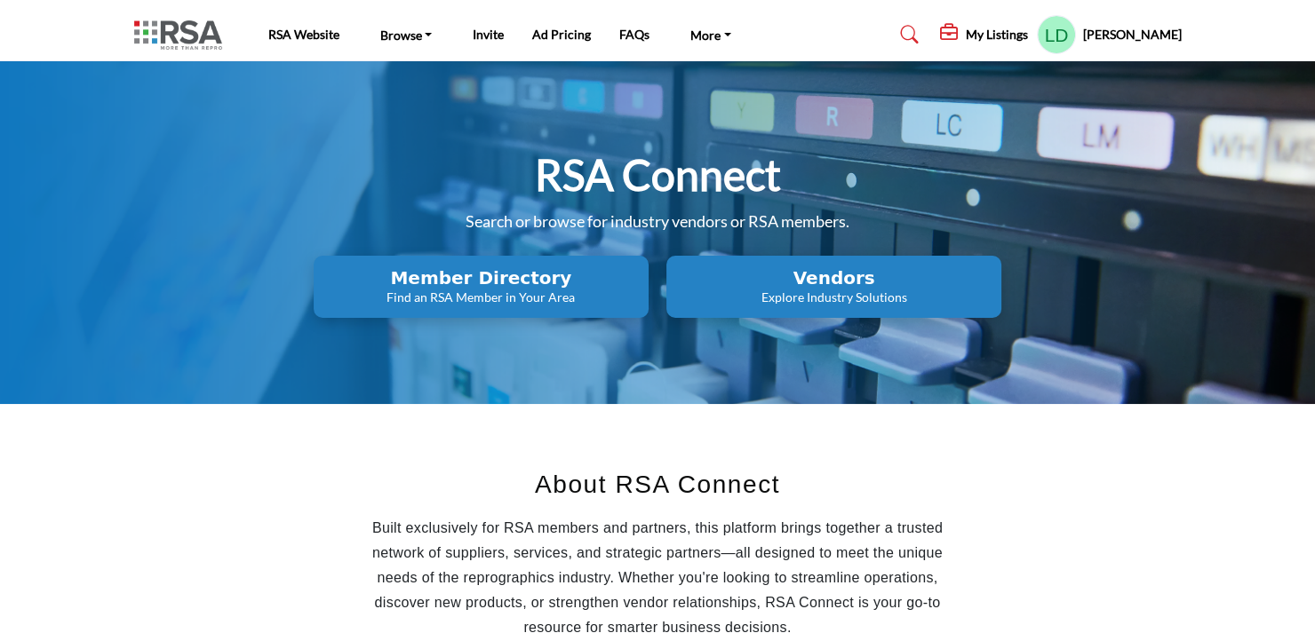
click at [1013, 33] on h5 "My Listings" at bounding box center [996, 35] width 62 height 16
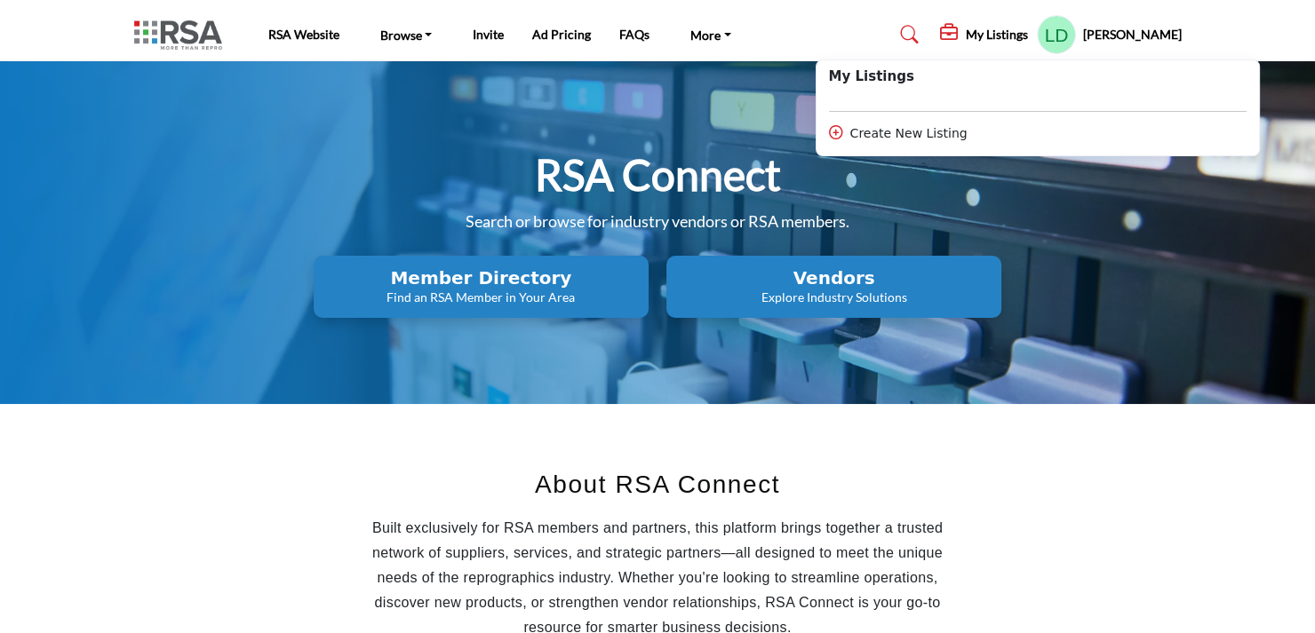
click at [806, 281] on h2 "Vendors" at bounding box center [833, 277] width 324 height 21
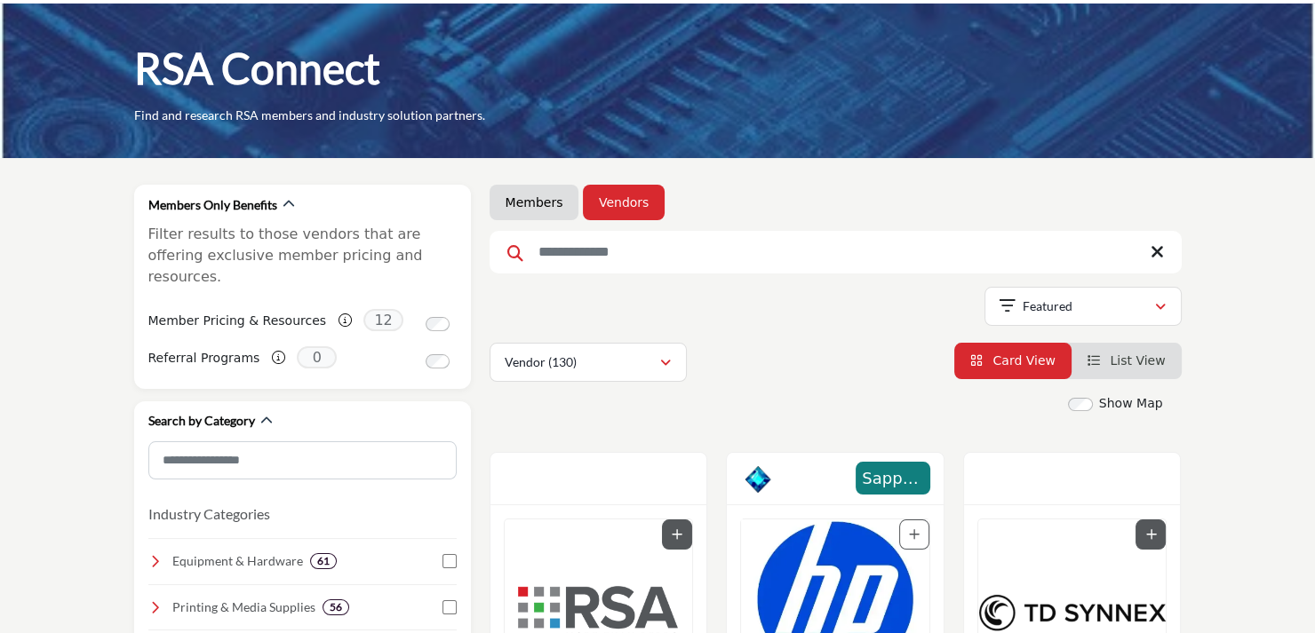
scroll to position [89, 0]
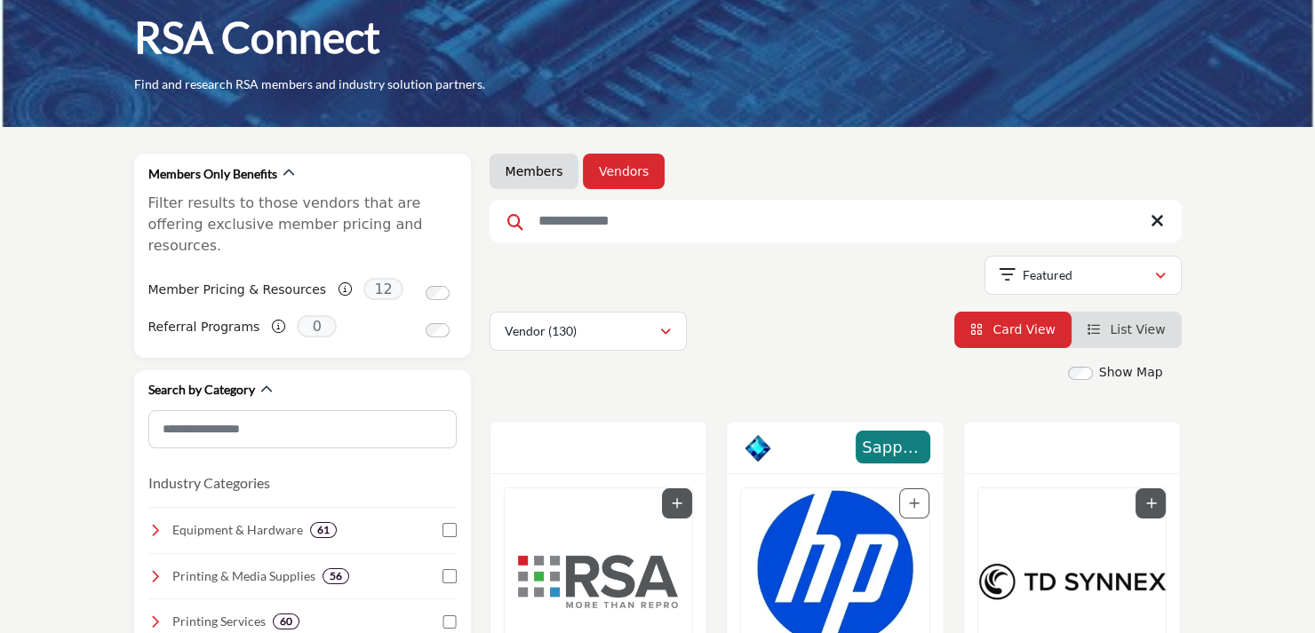
click at [593, 568] on img "Open Listing in new tab" at bounding box center [599, 582] width 188 height 187
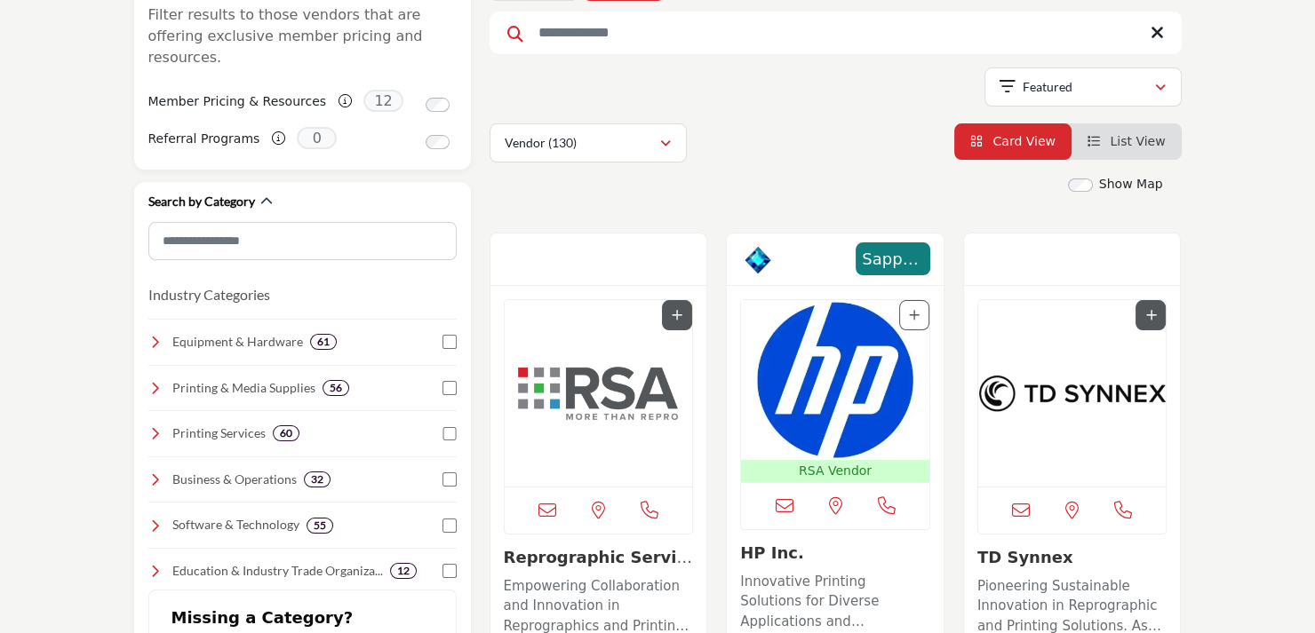
scroll to position [355, 0]
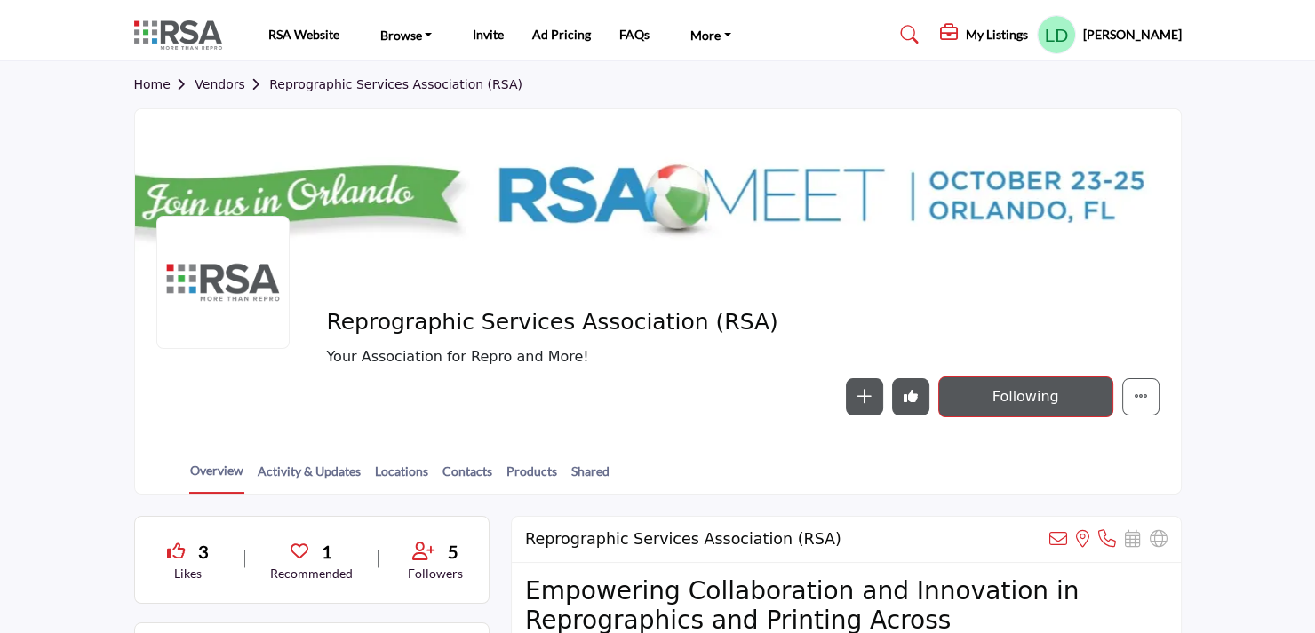
click at [906, 398] on icon "Undo like" at bounding box center [910, 396] width 14 height 14
click at [860, 399] on icon "button" at bounding box center [864, 396] width 14 height 14
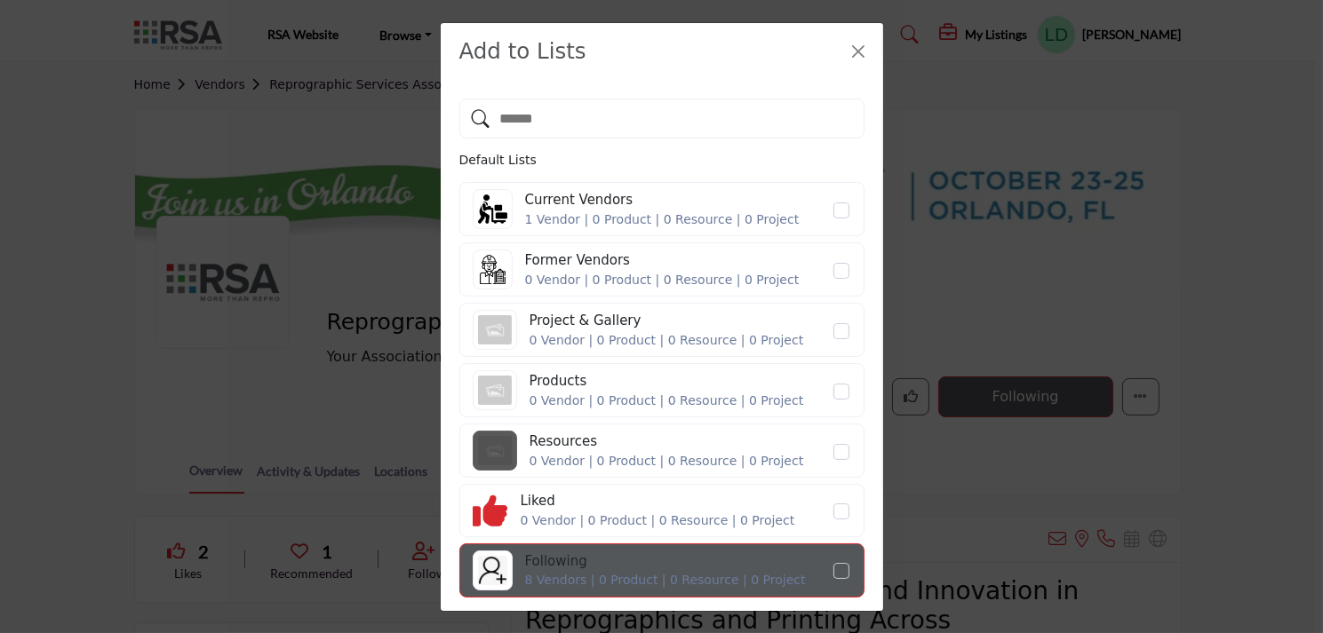
click at [505, 442] on img at bounding box center [495, 451] width 44 height 40
click at [858, 49] on button "Close" at bounding box center [858, 51] width 25 height 25
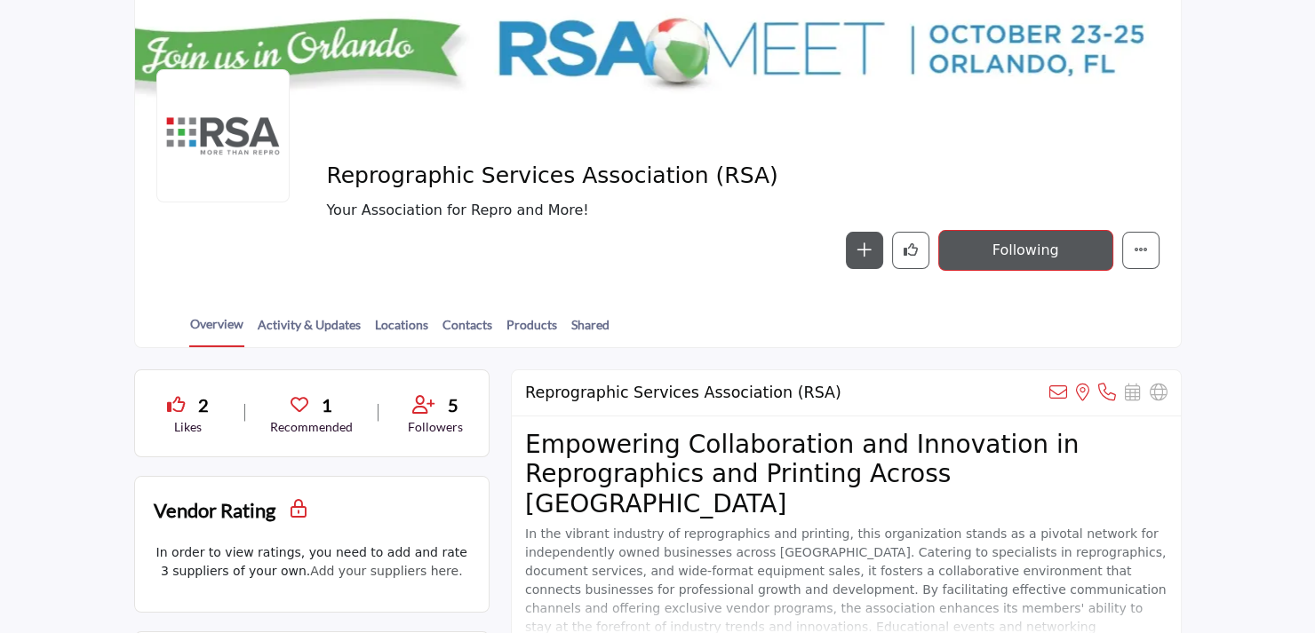
scroll to position [178, 0]
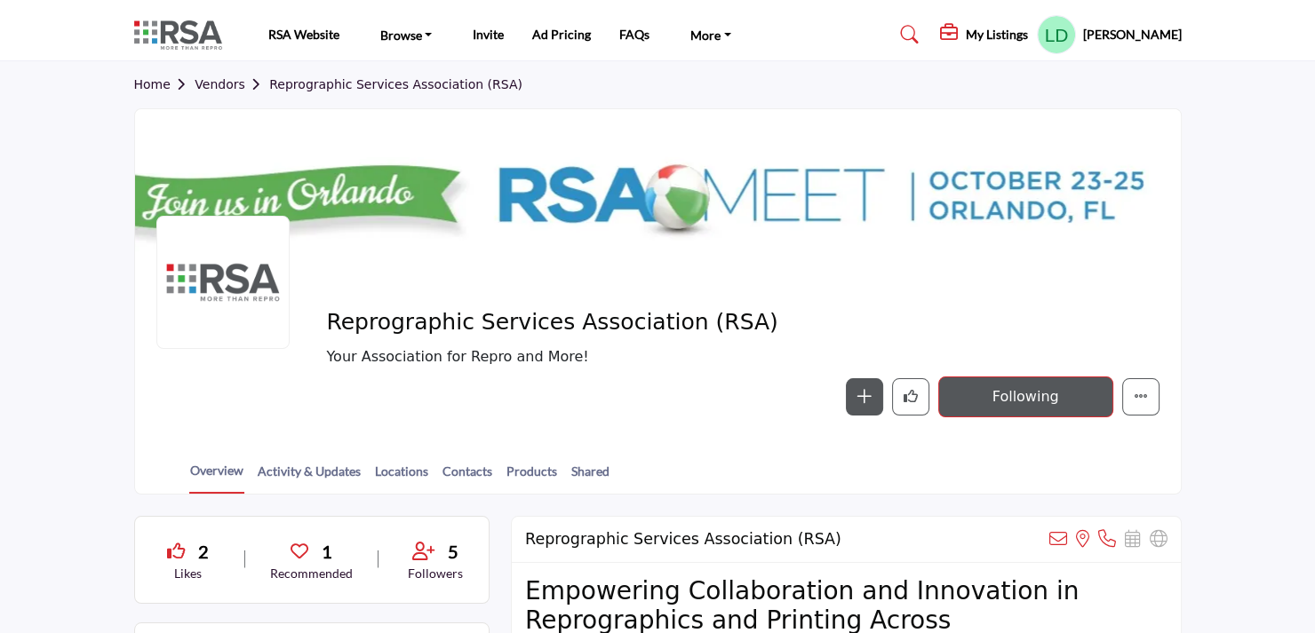
click at [220, 83] on link "Vendors" at bounding box center [232, 84] width 75 height 14
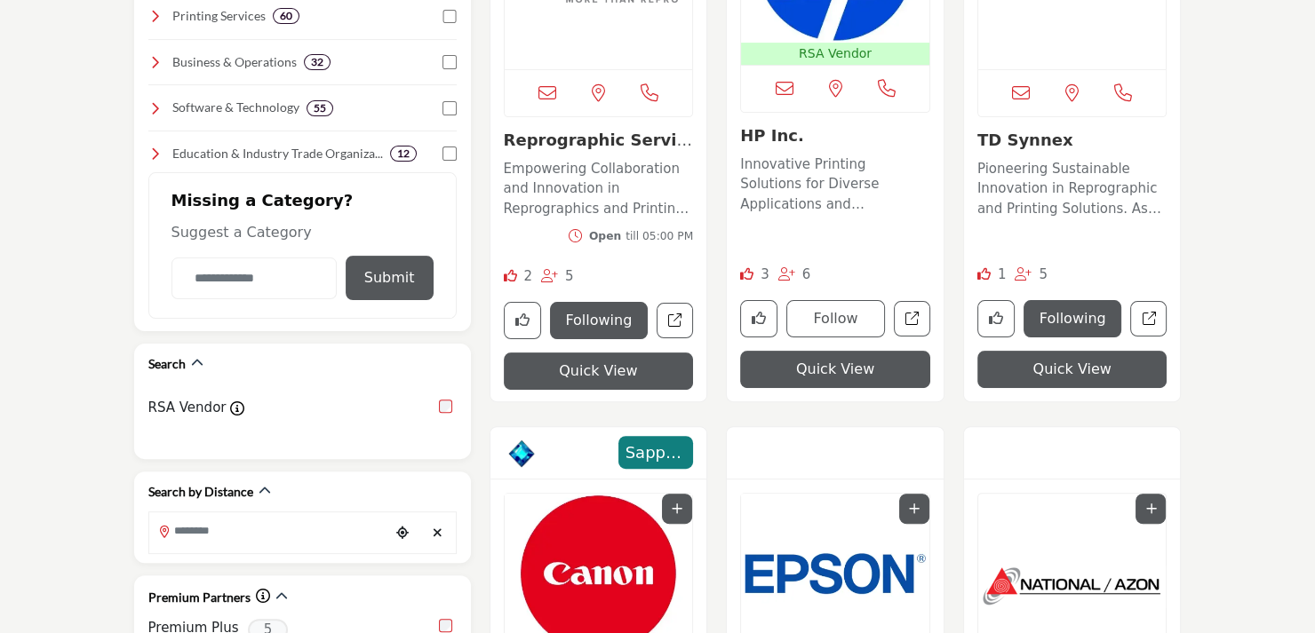
scroll to position [977, 0]
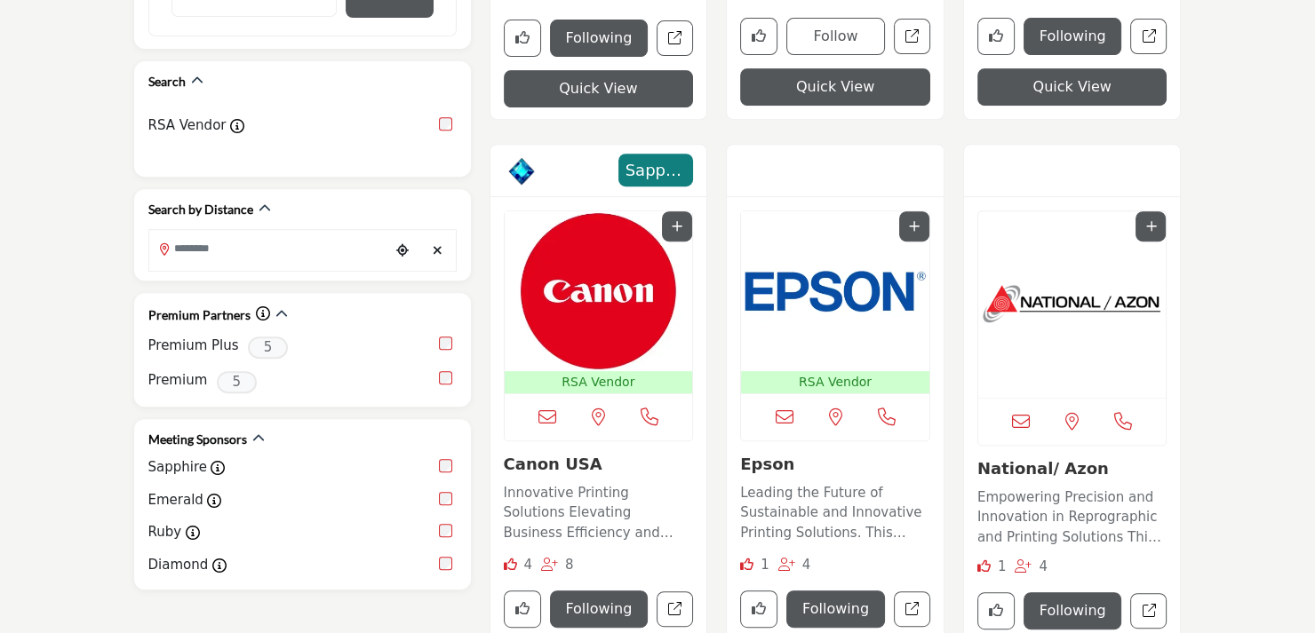
click at [1061, 352] on img "Open Listing in new tab" at bounding box center [1072, 304] width 188 height 187
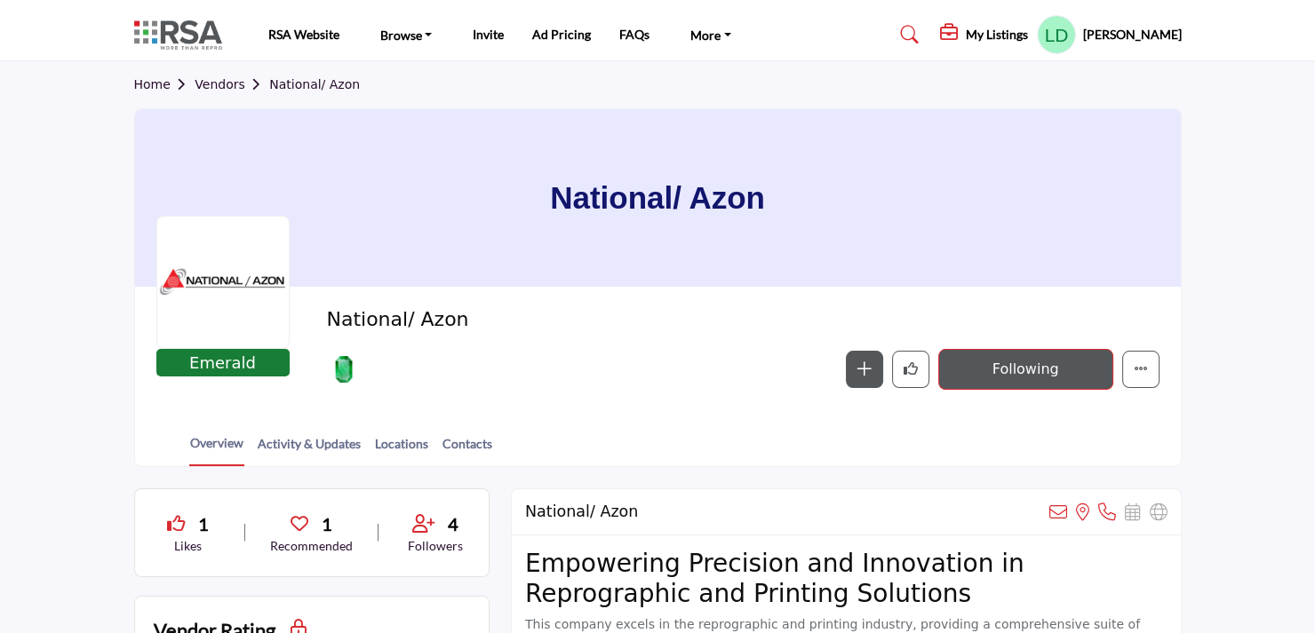
scroll to position [89, 0]
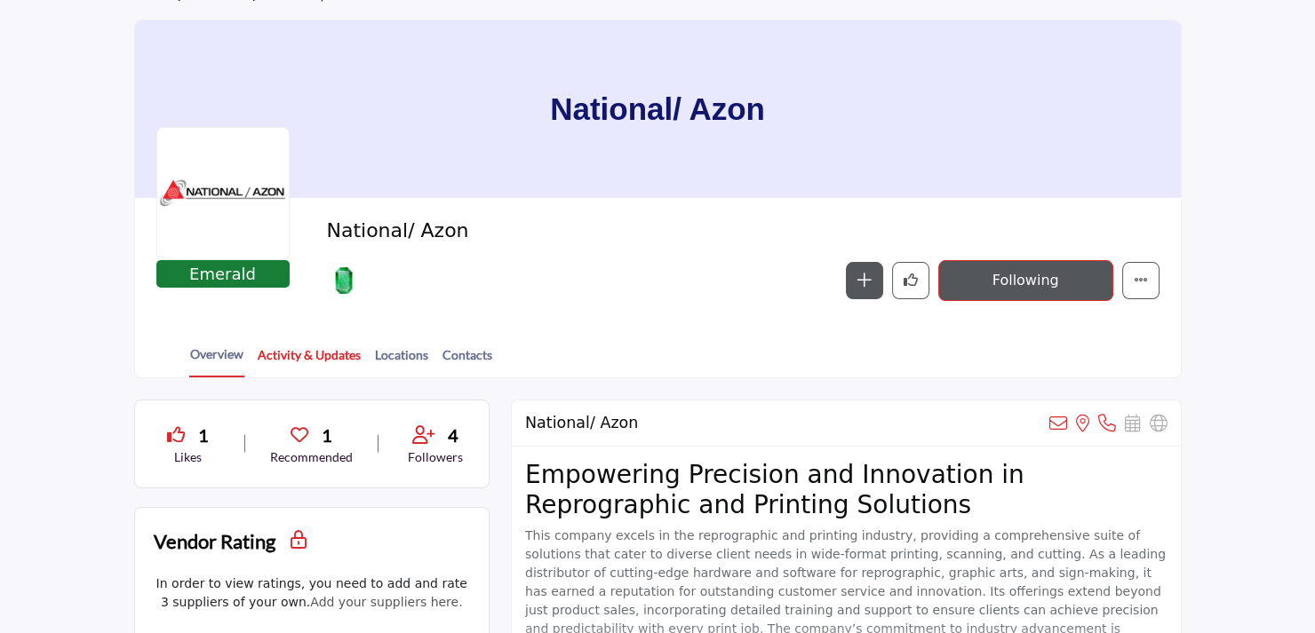
click at [309, 354] on link "Activity & Updates" at bounding box center [309, 361] width 105 height 31
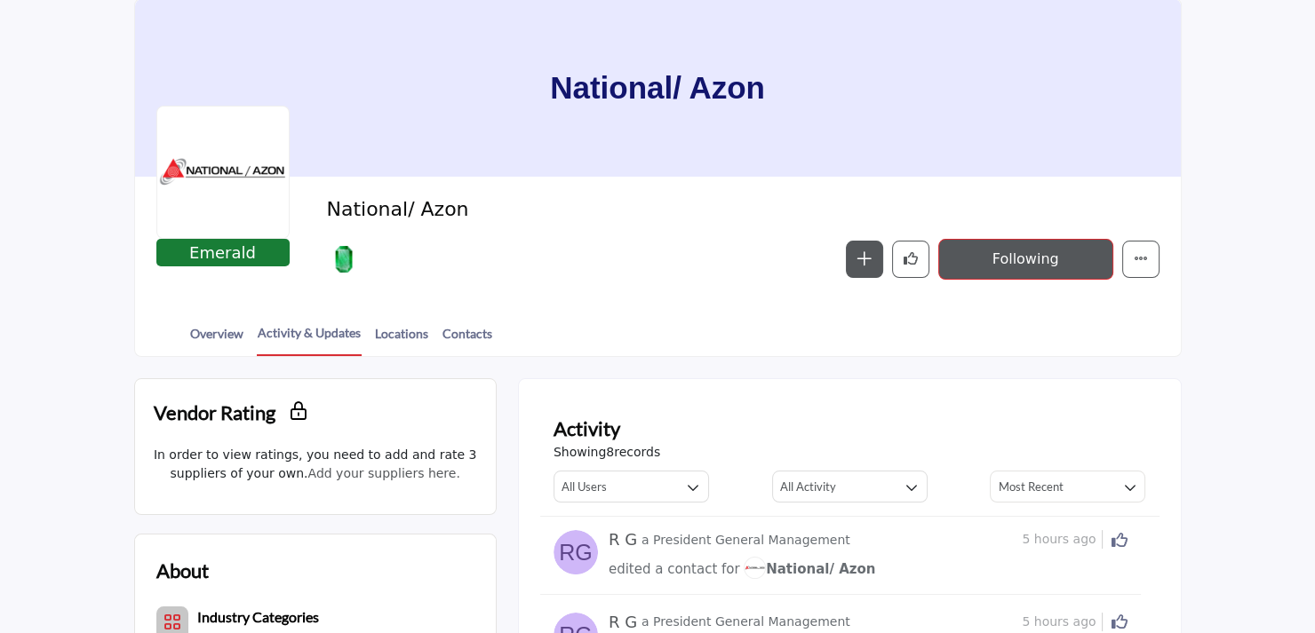
scroll to position [89, 0]
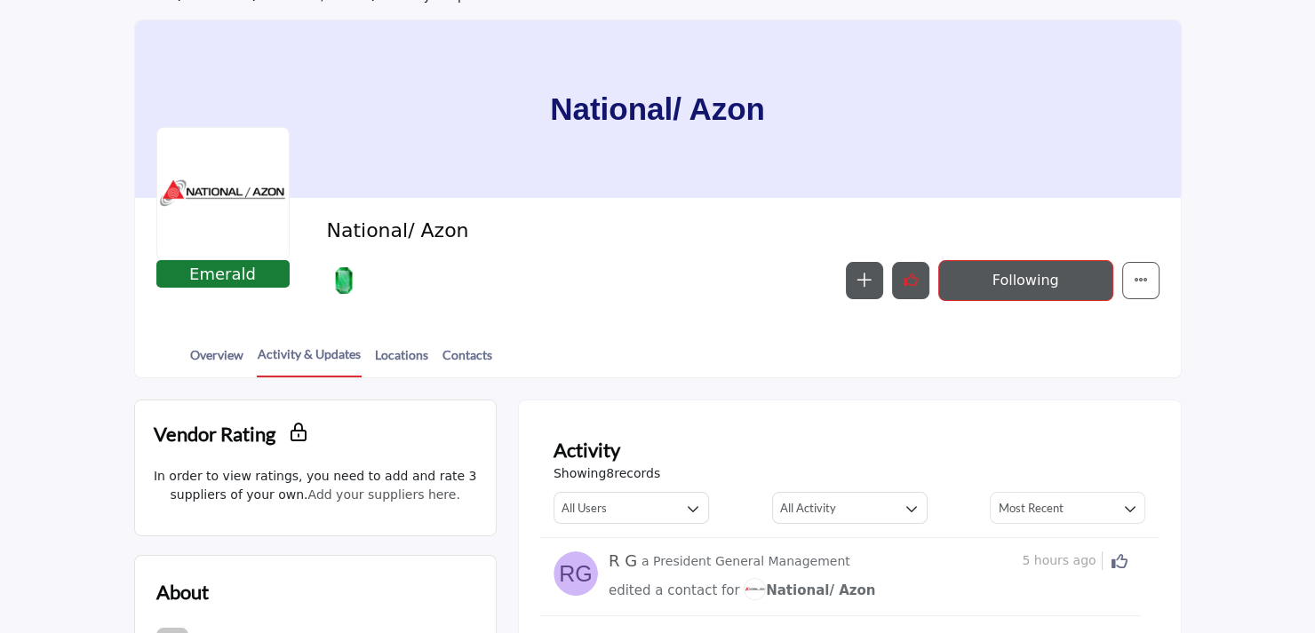
click at [910, 283] on icon "Like" at bounding box center [910, 280] width 14 height 14
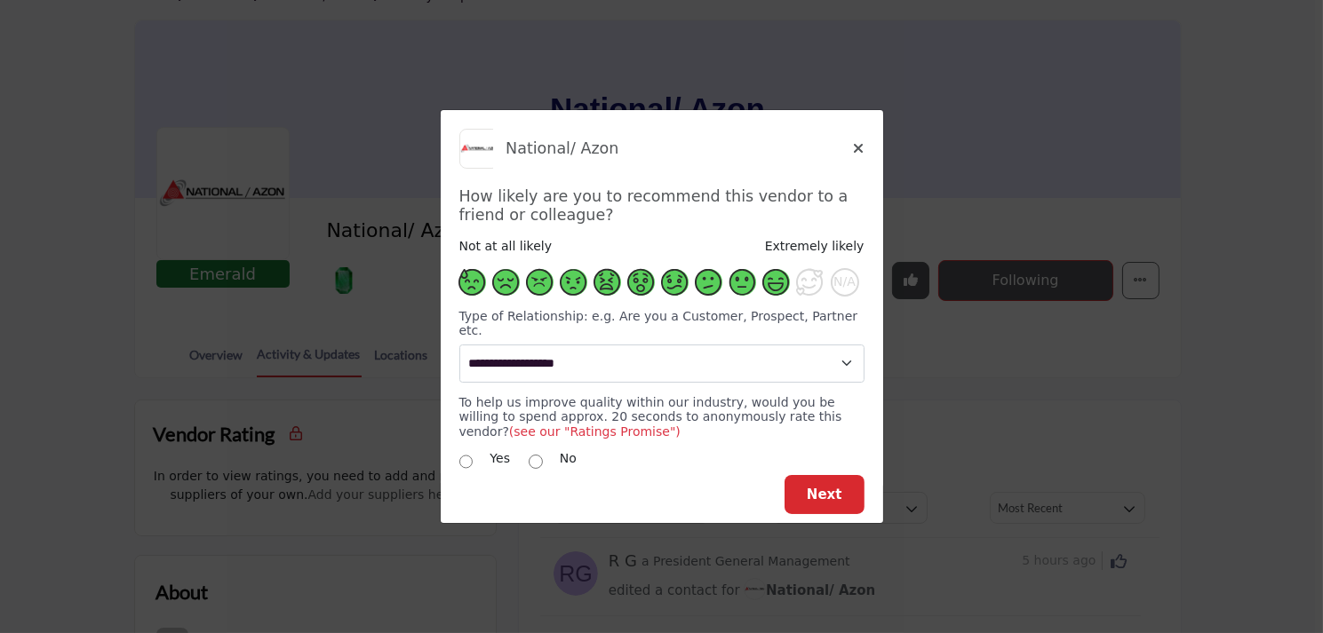
click at [776, 288] on span "Supplier Rating and Recommendation Modal for National/ Azon" at bounding box center [776, 282] width 27 height 27
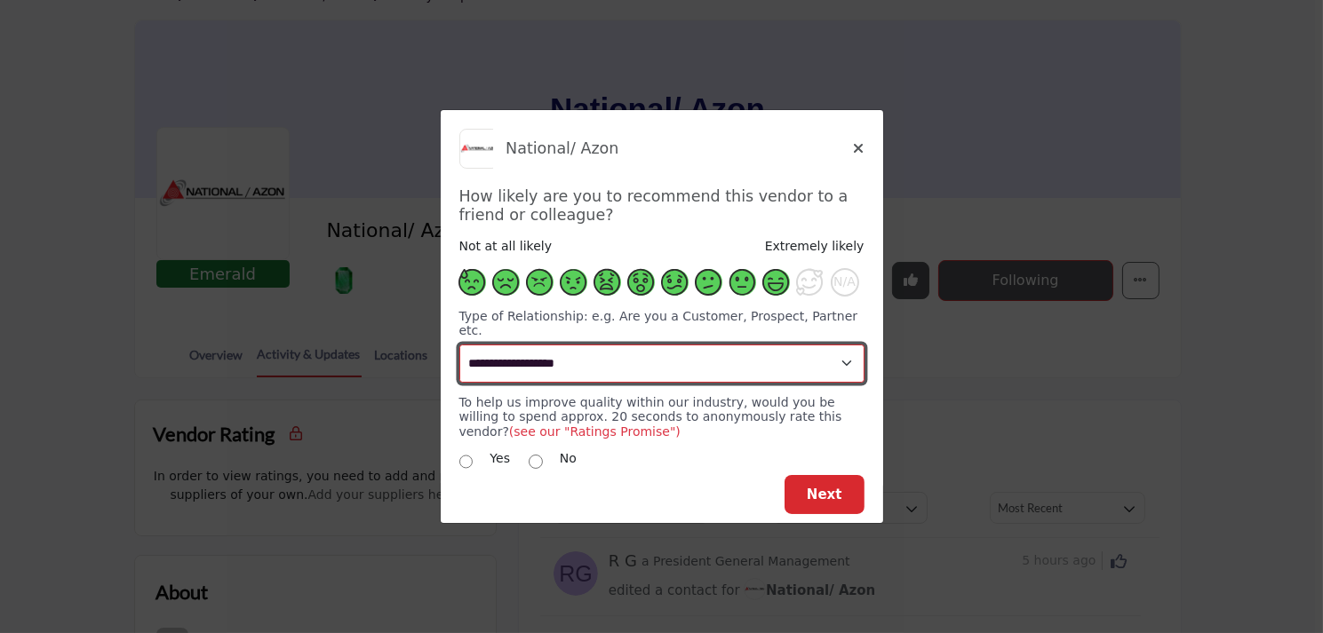
click at [844, 361] on select "**********" at bounding box center [661, 364] width 405 height 38
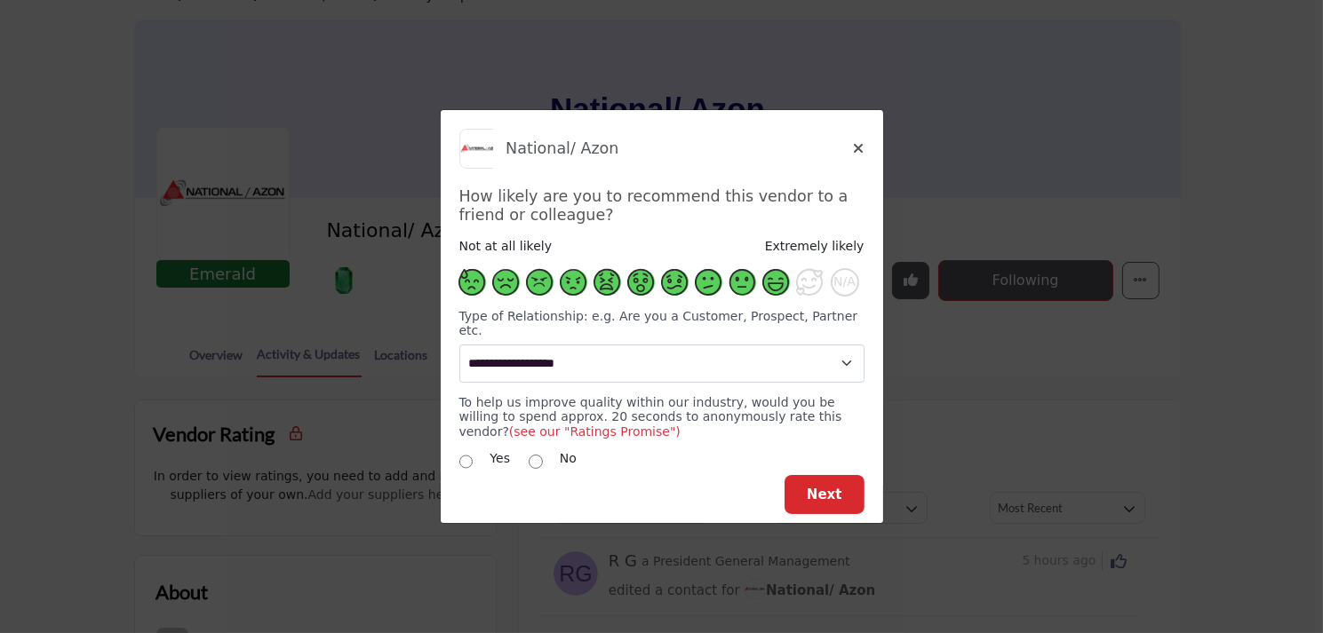
click at [673, 246] on div "Not at all likely Extremely likely" at bounding box center [661, 246] width 405 height 19
click at [822, 491] on span "Next" at bounding box center [824, 495] width 36 height 16
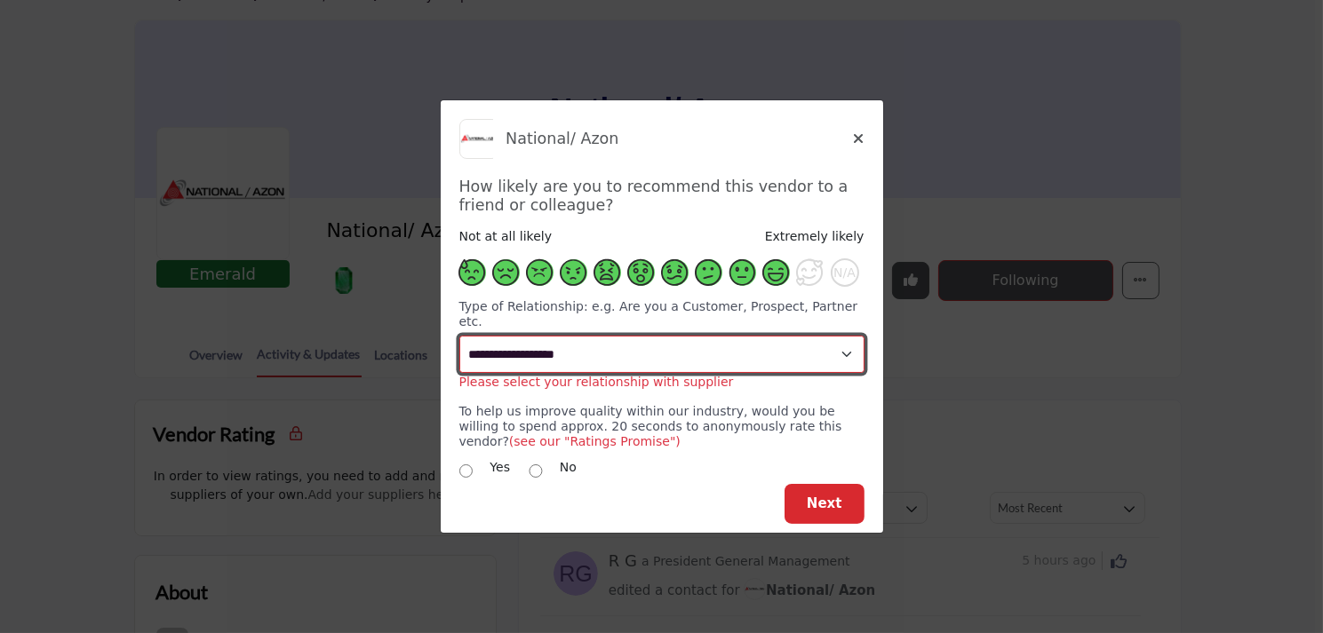
click at [837, 342] on select "**********" at bounding box center [661, 355] width 405 height 38
select select "********"
click at [459, 336] on select "**********" at bounding box center [661, 355] width 405 height 38
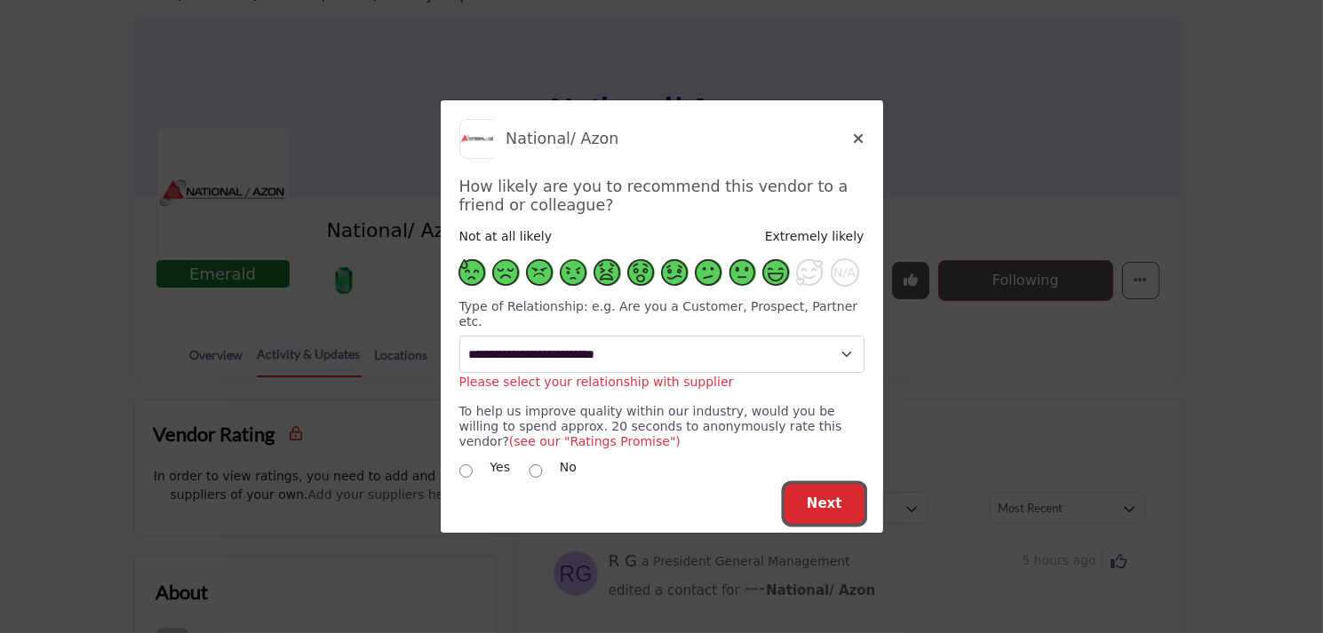
click at [828, 486] on button "Next" at bounding box center [824, 504] width 80 height 40
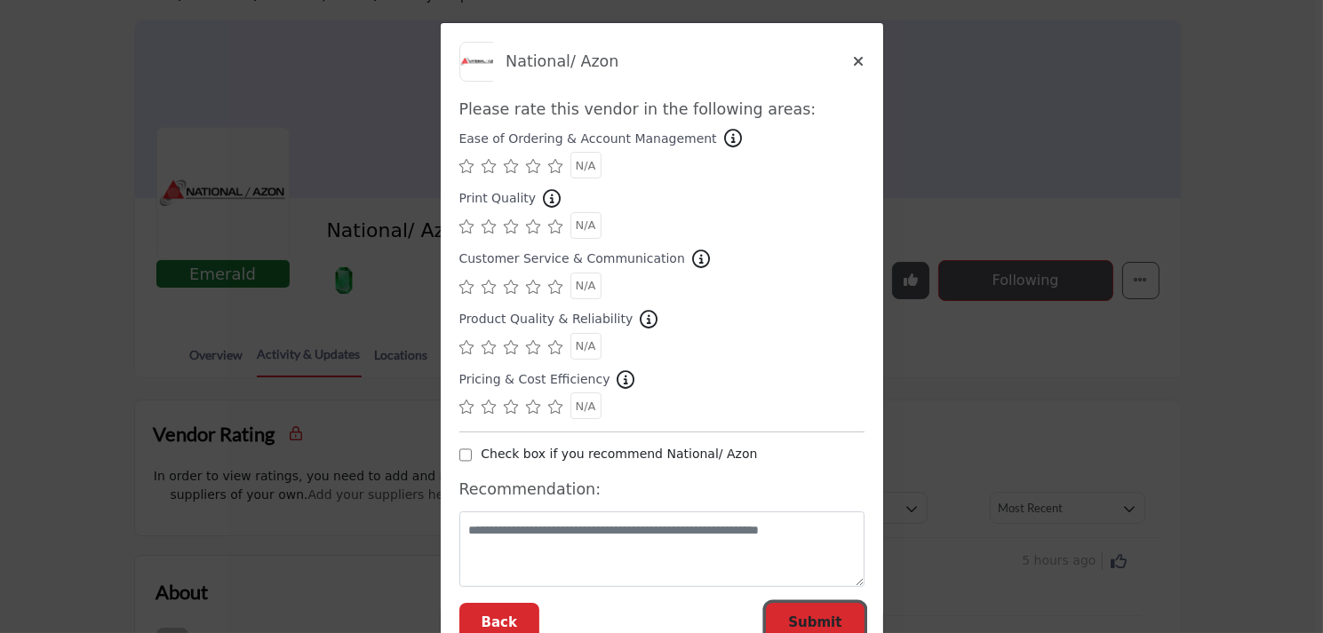
click at [812, 615] on span "Submit" at bounding box center [814, 623] width 53 height 16
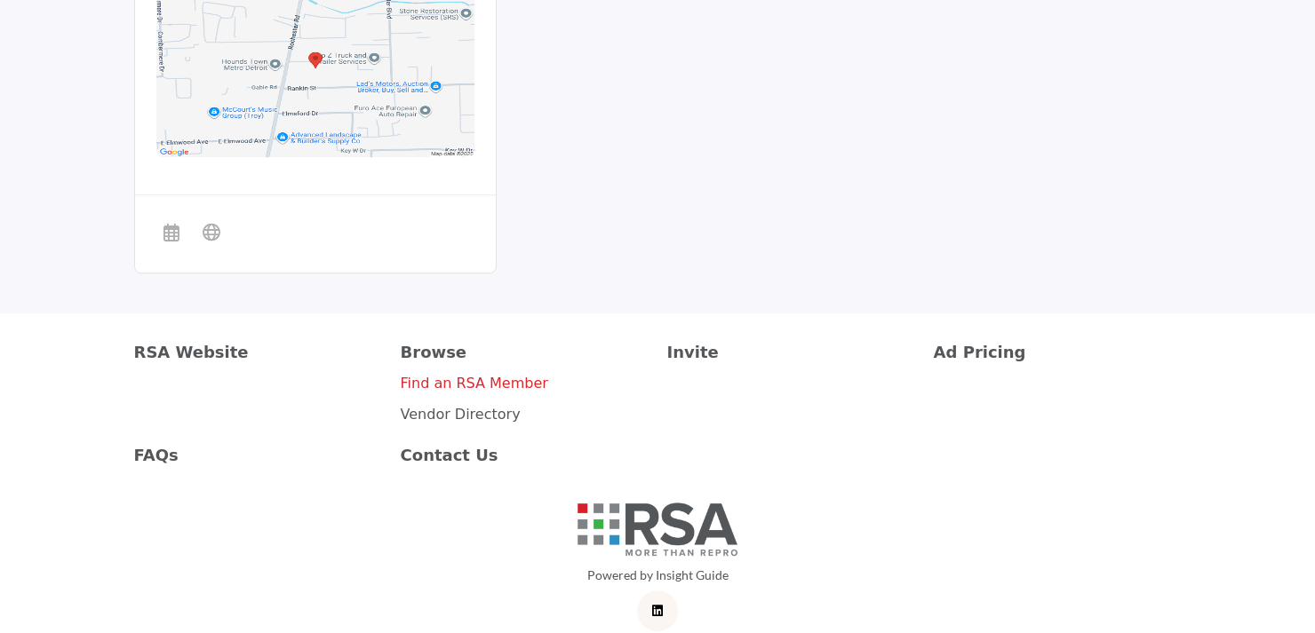
scroll to position [1379, 0]
